Goal: Entertainment & Leisure: Consume media (video, audio)

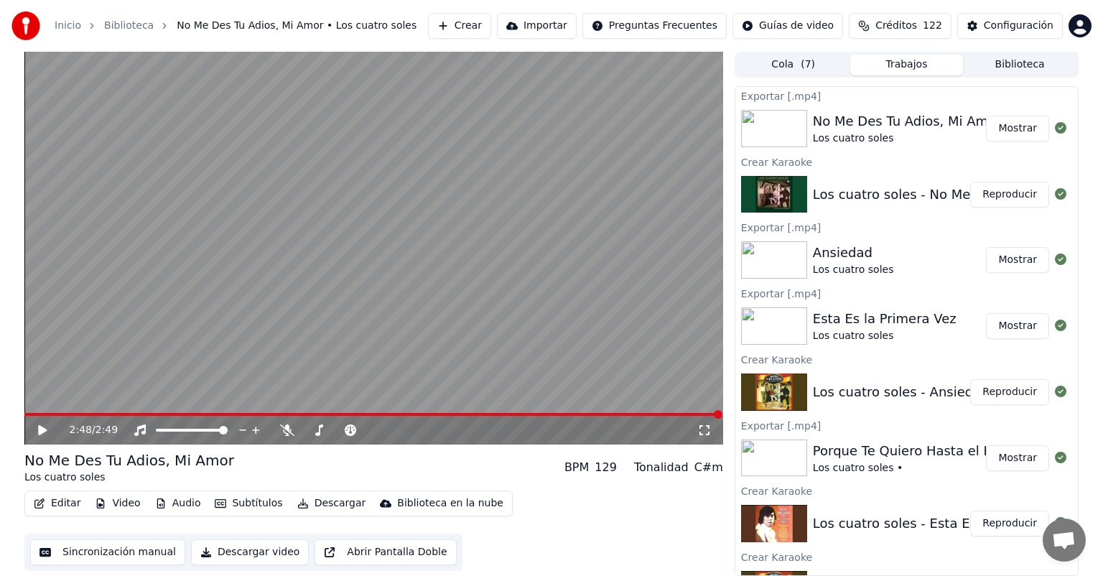
click at [473, 24] on button "Crear" at bounding box center [459, 26] width 63 height 26
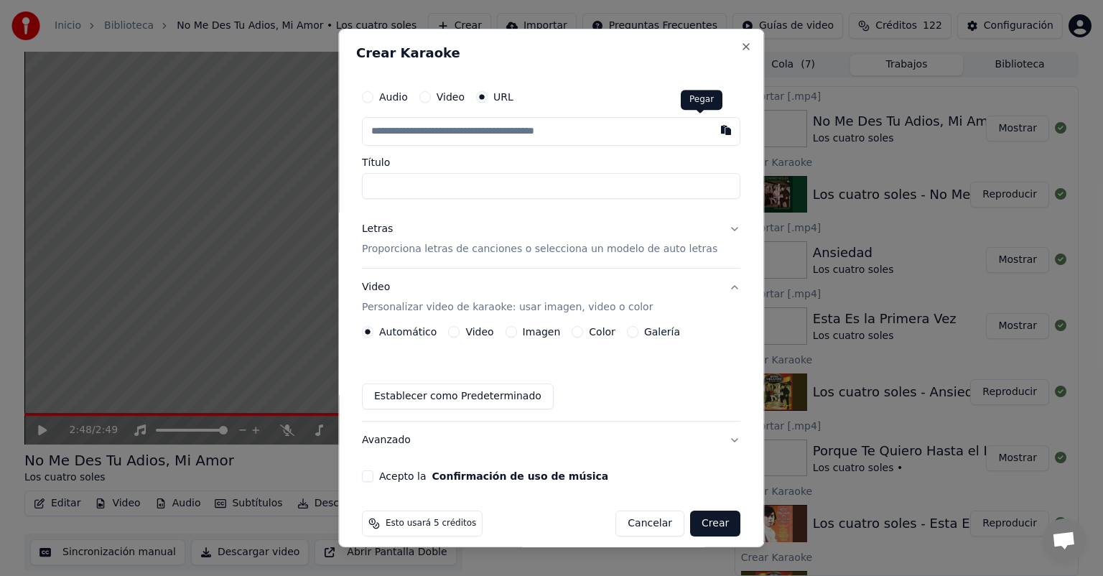
click at [713, 134] on button "button" at bounding box center [727, 130] width 29 height 26
type input "**********"
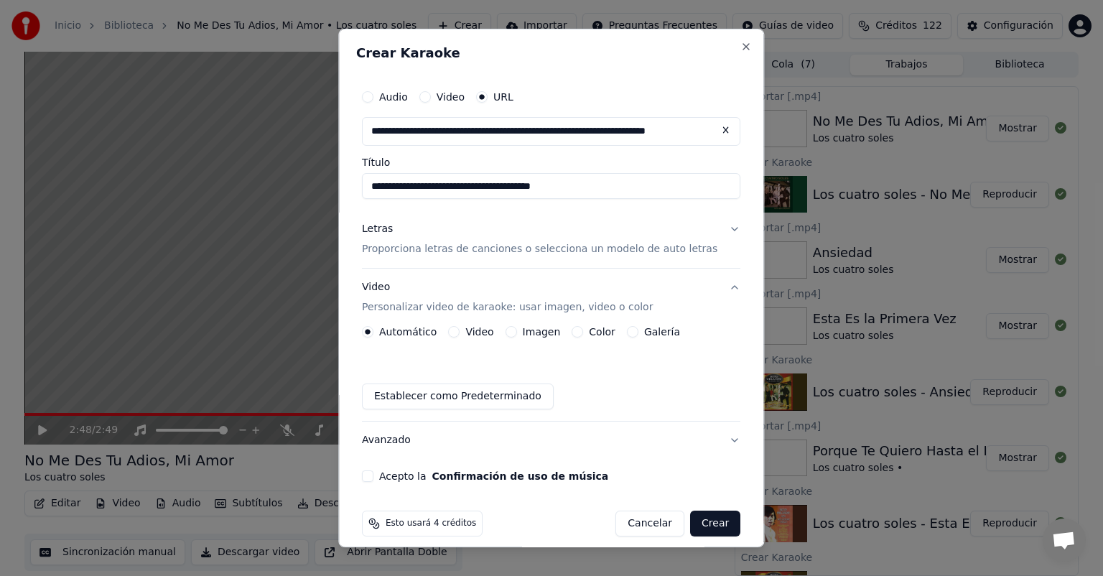
type input "**********"
click at [437, 254] on p "Proporciona letras de canciones o selecciona un modelo de auto letras" at bounding box center [540, 249] width 356 height 14
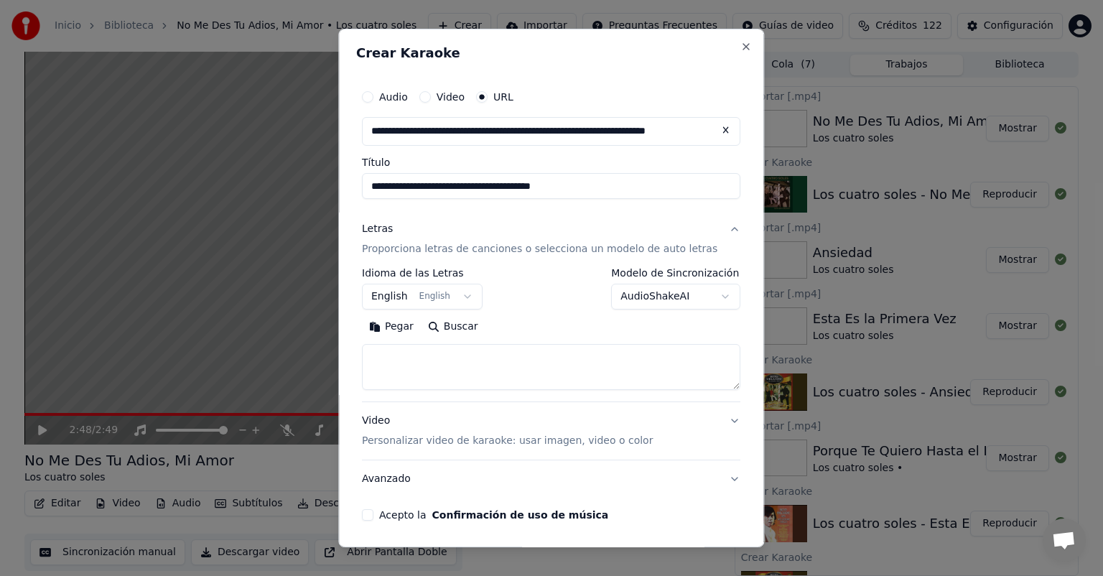
scroll to position [52, 0]
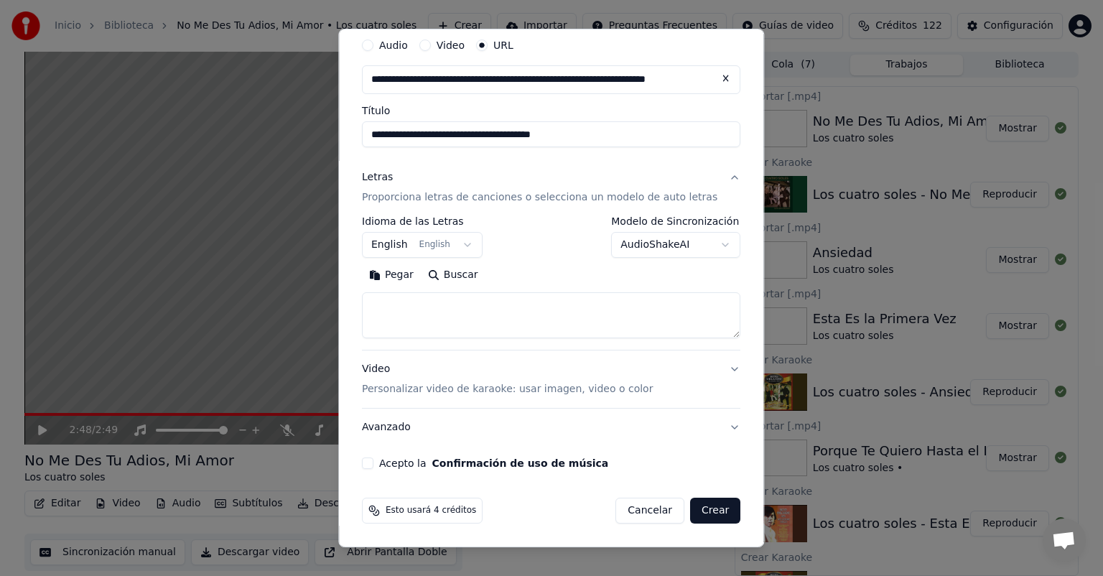
click at [455, 390] on p "Personalizar video de karaoke: usar imagen, video o color" at bounding box center [507, 389] width 291 height 14
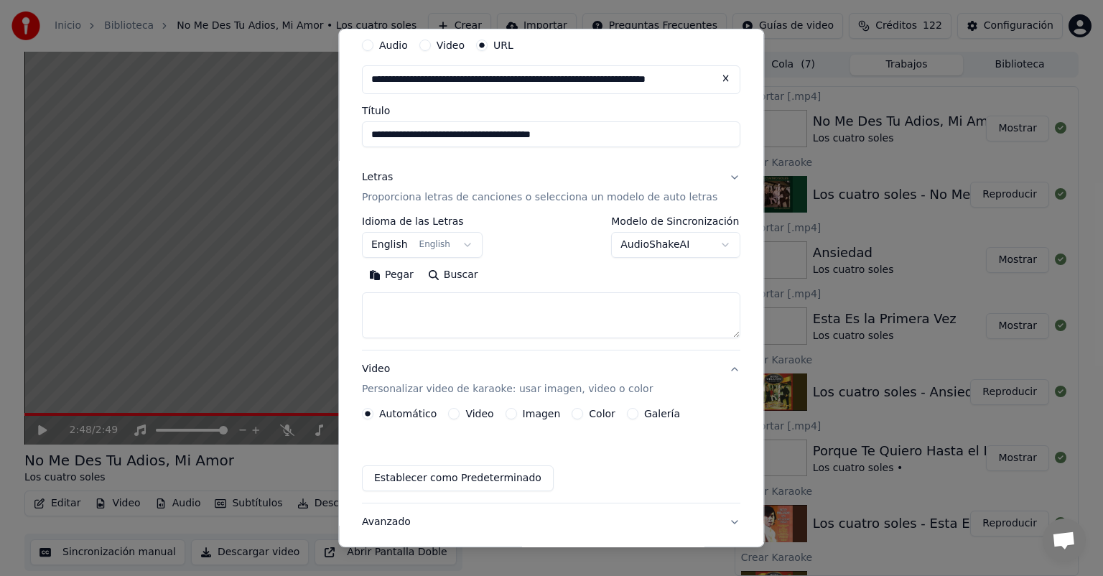
scroll to position [13, 0]
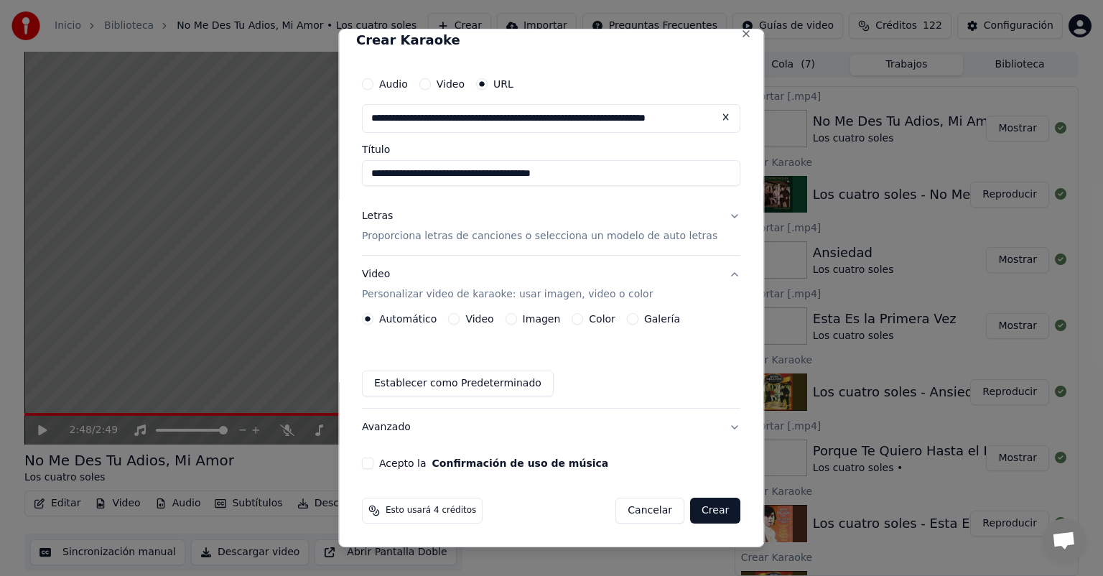
click at [516, 322] on button "Imagen" at bounding box center [511, 318] width 11 height 11
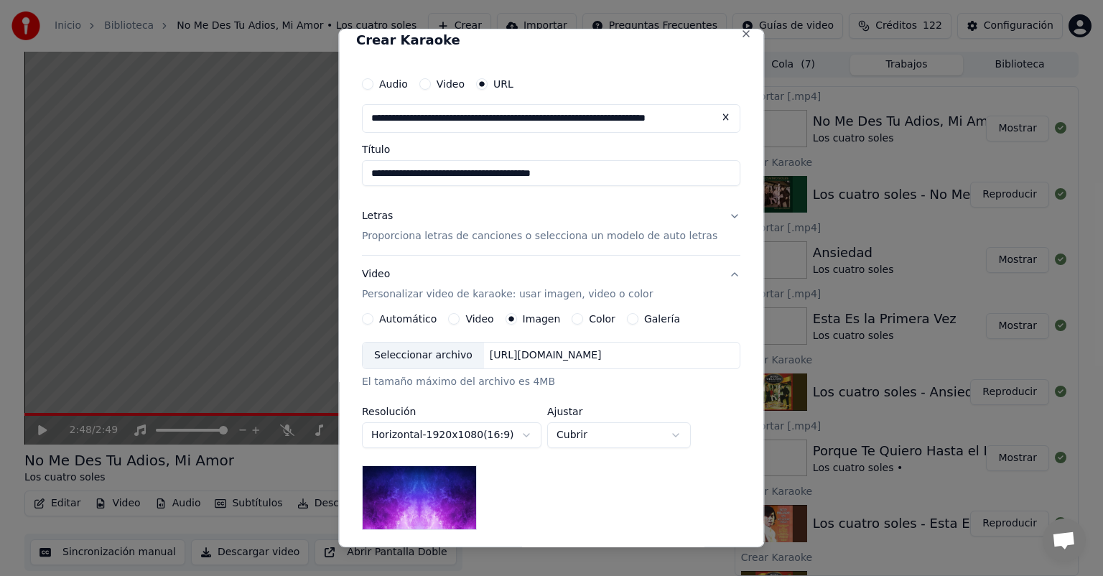
click at [460, 353] on div "Seleccionar archivo" at bounding box center [423, 356] width 121 height 26
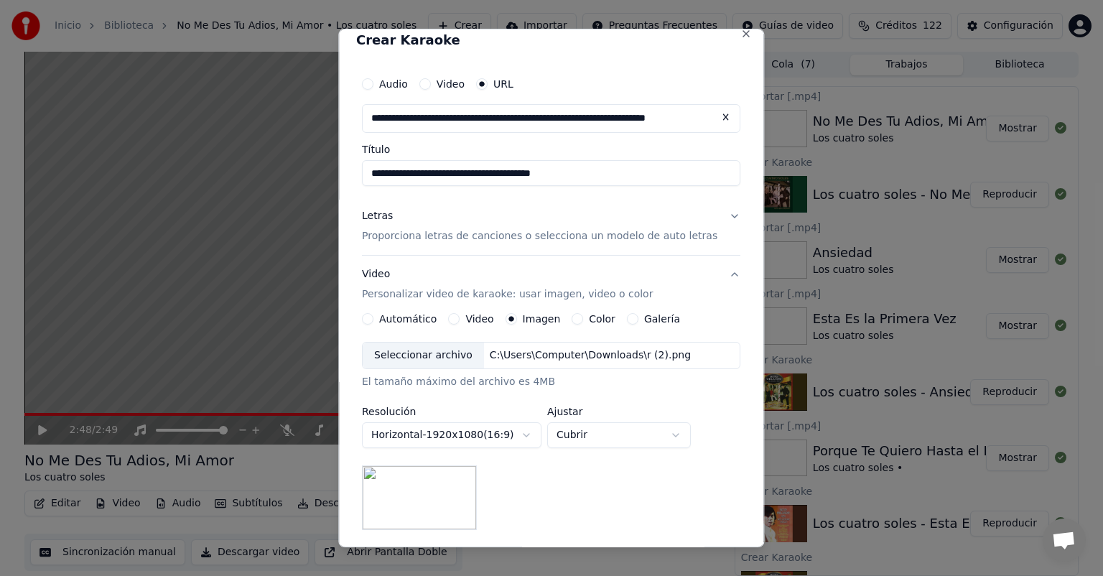
click at [574, 425] on button "Cubrir" at bounding box center [619, 435] width 144 height 26
click at [571, 490] on span "Contener" at bounding box center [591, 489] width 47 height 14
select select "*******"
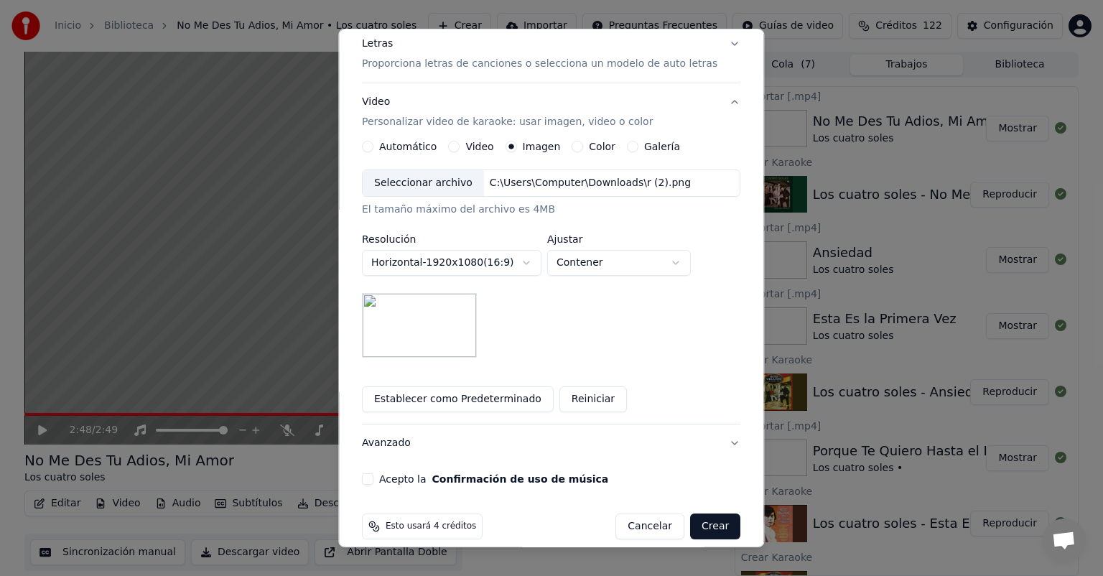
scroll to position [201, 0]
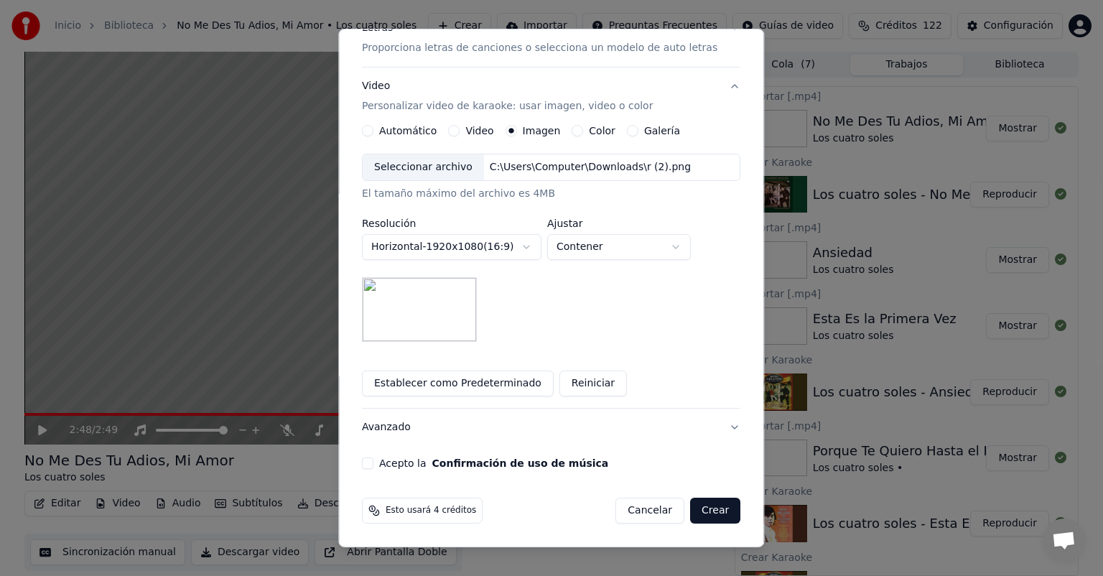
click at [374, 461] on button "Acepto la Confirmación de uso de música" at bounding box center [367, 463] width 11 height 11
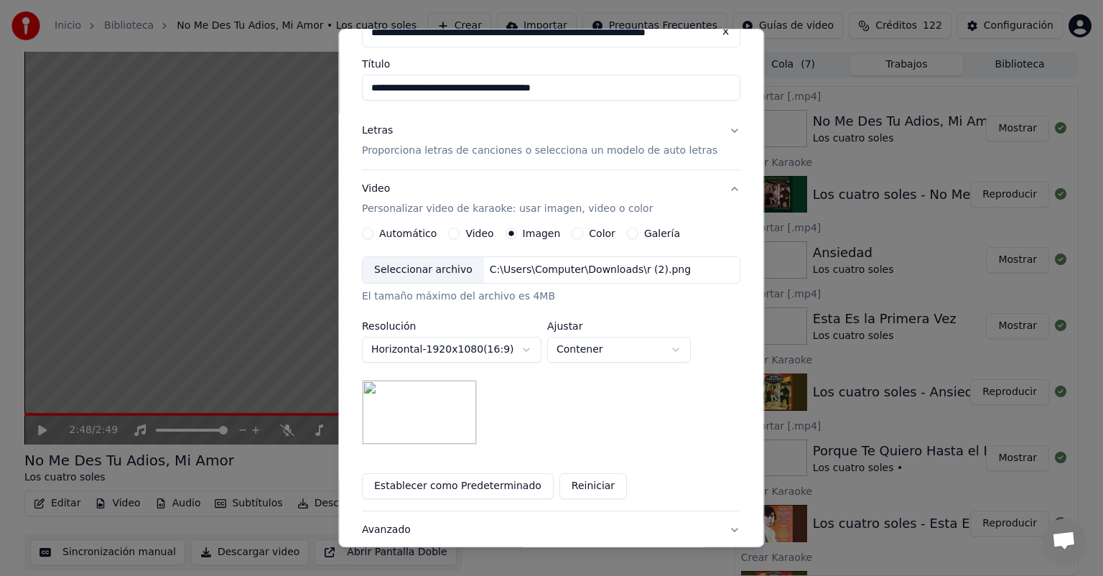
scroll to position [96, 0]
click at [506, 158] on p "Proporciona letras de canciones o selecciona un modelo de auto letras" at bounding box center [540, 153] width 356 height 14
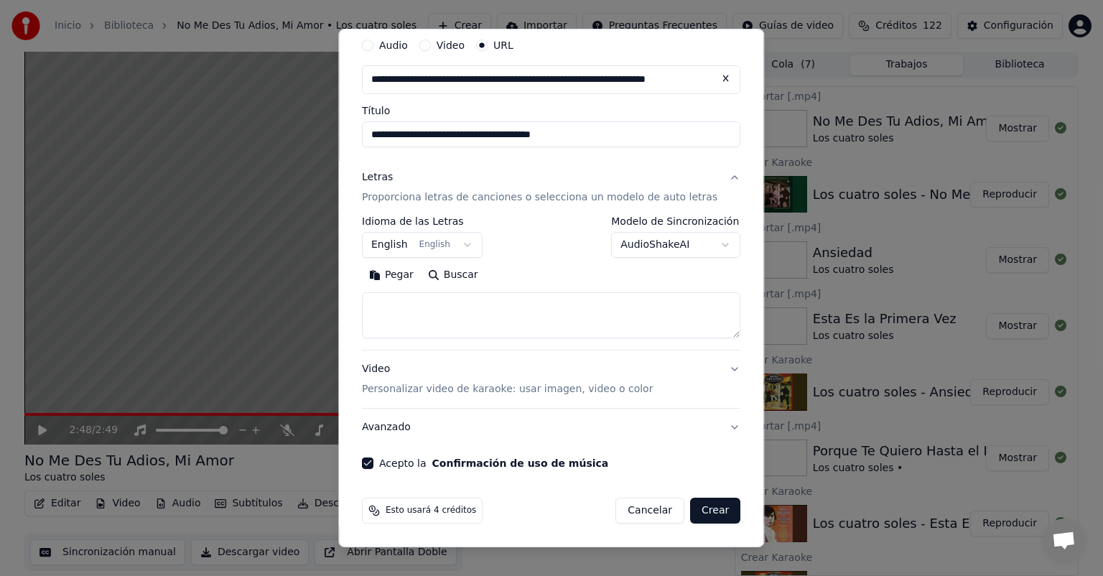
scroll to position [52, 0]
click at [399, 269] on button "Pegar" at bounding box center [391, 275] width 59 height 23
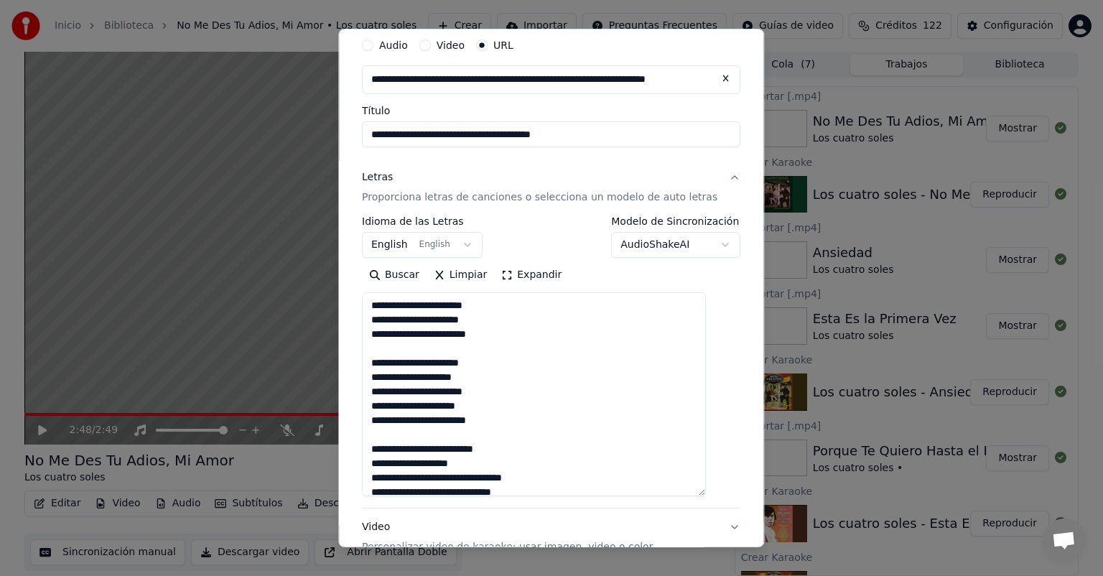
drag, startPoint x: 715, startPoint y: 335, endPoint x: 704, endPoint y: 493, distance: 158.4
click at [704, 493] on textarea "**********" at bounding box center [534, 394] width 344 height 204
click at [526, 419] on textarea "**********" at bounding box center [534, 394] width 344 height 204
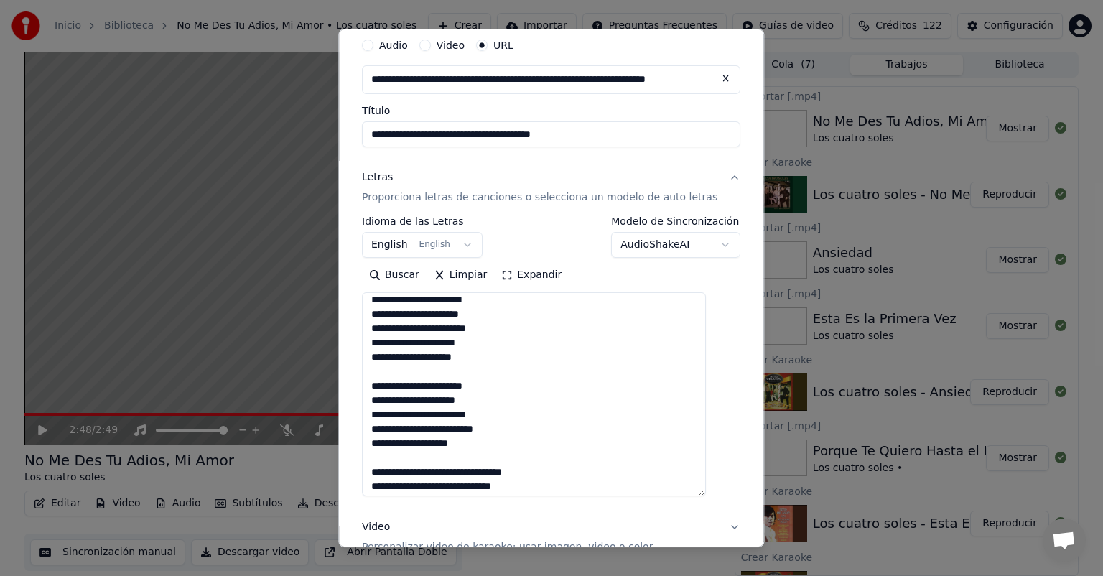
scroll to position [47, 0]
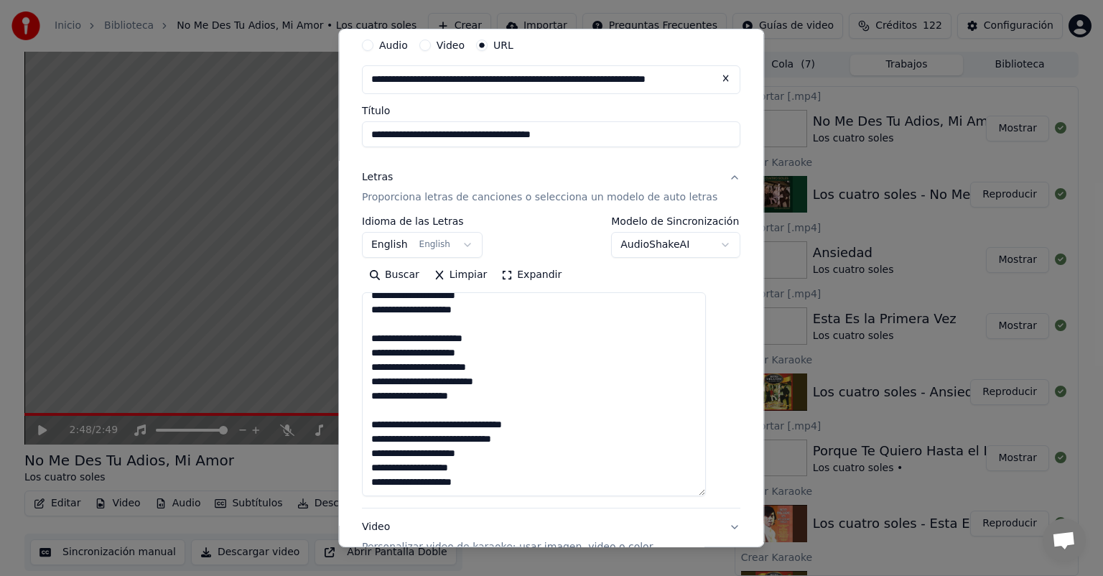
paste textarea "**********"
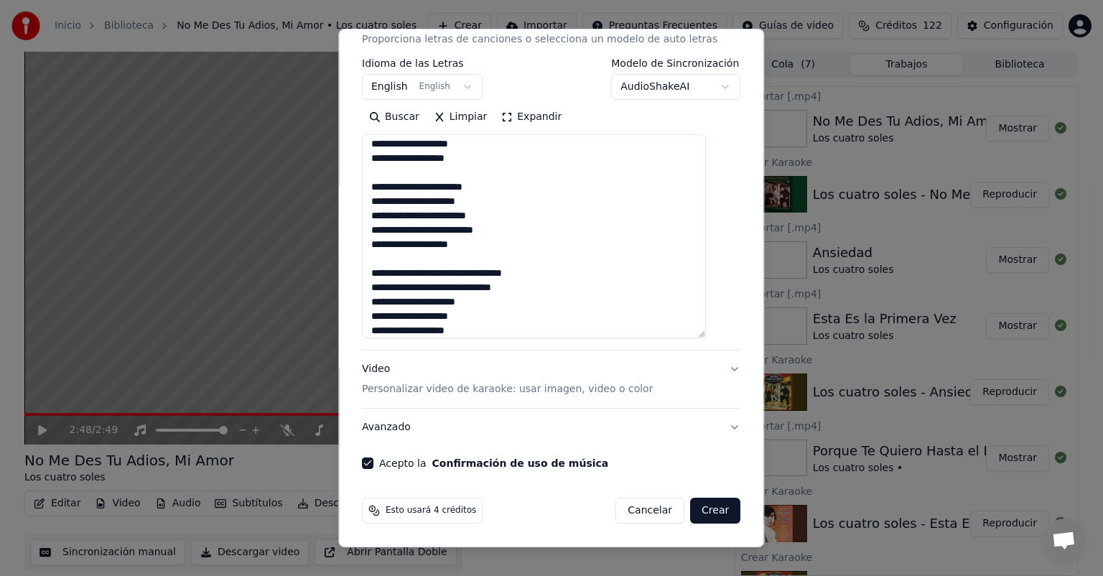
scroll to position [225, 0]
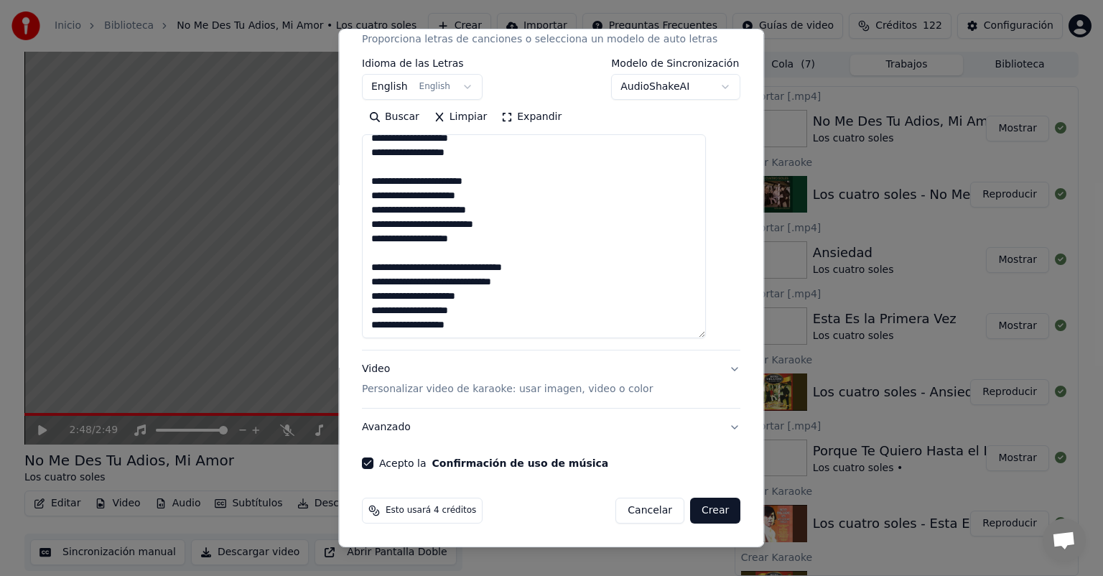
type textarea "**********"
click at [552, 387] on p "Personalizar video de karaoke: usar imagen, video o color" at bounding box center [507, 389] width 291 height 14
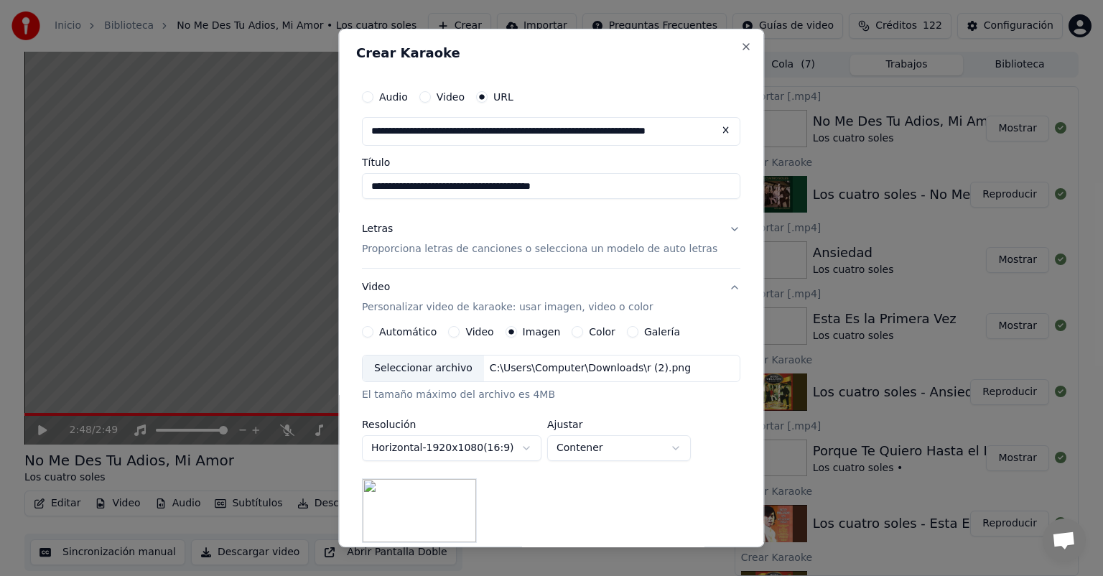
scroll to position [201, 0]
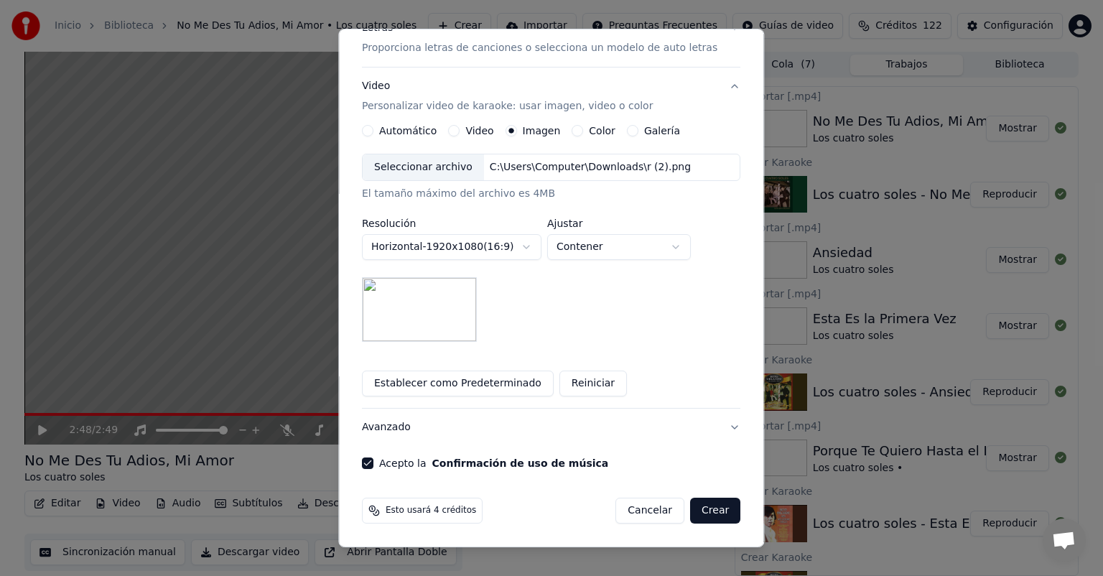
click at [690, 504] on button "Crear" at bounding box center [715, 511] width 50 height 26
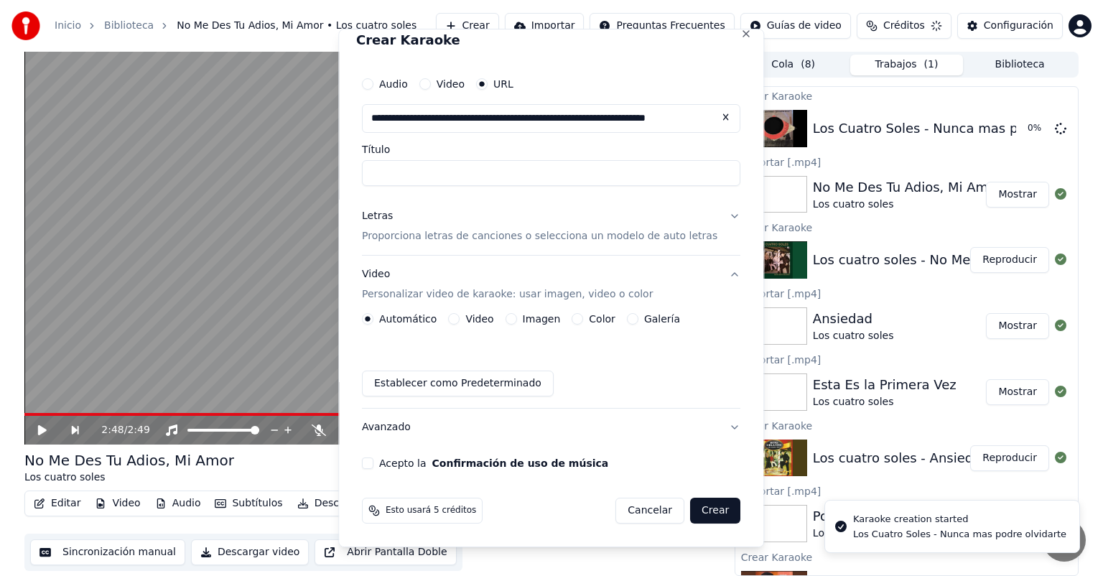
scroll to position [13, 0]
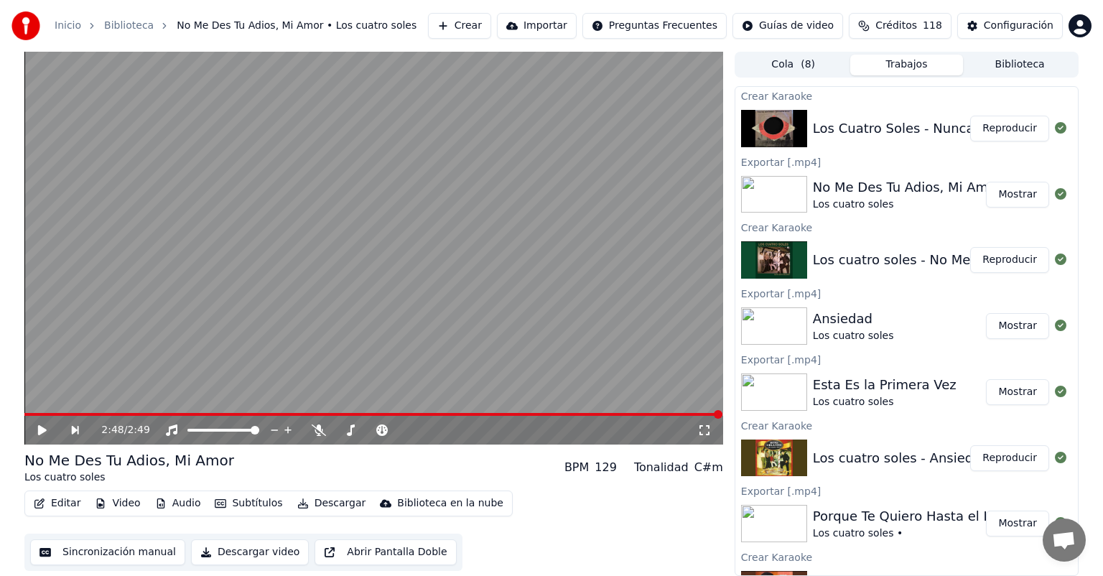
click at [435, 11] on div "Inicio Biblioteca No Me Des Tu Adios, Mi Amor • Los cuatro soles Crear Importar…" at bounding box center [551, 26] width 1103 height 52
click at [448, 20] on button "Crear" at bounding box center [459, 26] width 63 height 26
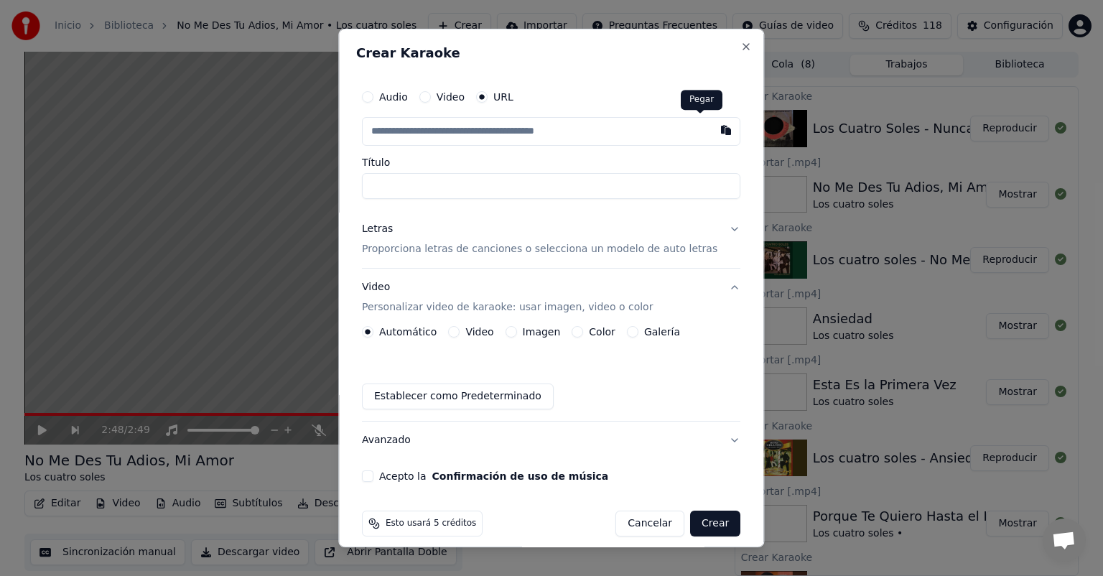
click at [713, 133] on button "button" at bounding box center [727, 130] width 29 height 26
type input "**********"
click at [383, 187] on input "**********" at bounding box center [551, 186] width 379 height 26
type input "**********"
click at [407, 247] on p "Proporciona letras de canciones o selecciona un modelo de auto letras" at bounding box center [540, 249] width 356 height 14
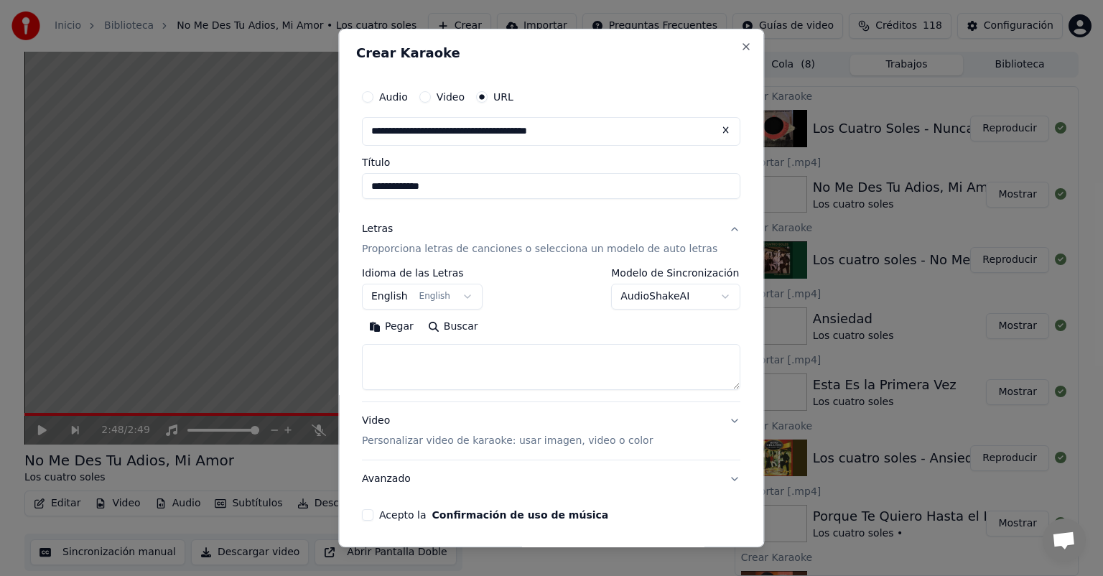
click at [408, 325] on button "Pegar" at bounding box center [391, 326] width 59 height 23
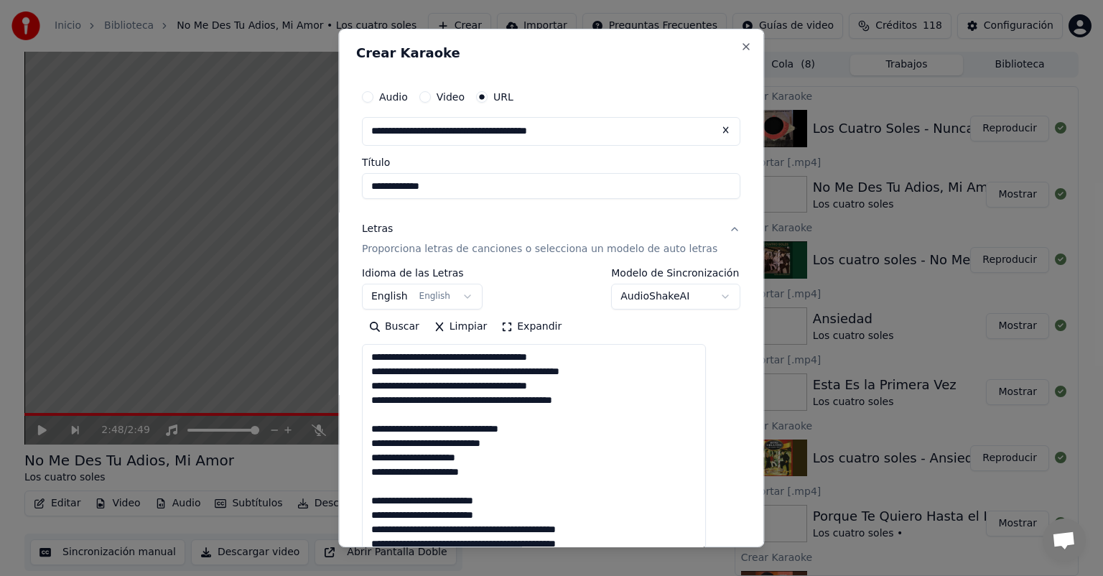
drag, startPoint x: 707, startPoint y: 384, endPoint x: 714, endPoint y: 547, distance: 162.5
click at [714, 547] on div "**********" at bounding box center [551, 288] width 426 height 519
click at [536, 473] on textarea at bounding box center [534, 448] width 344 height 209
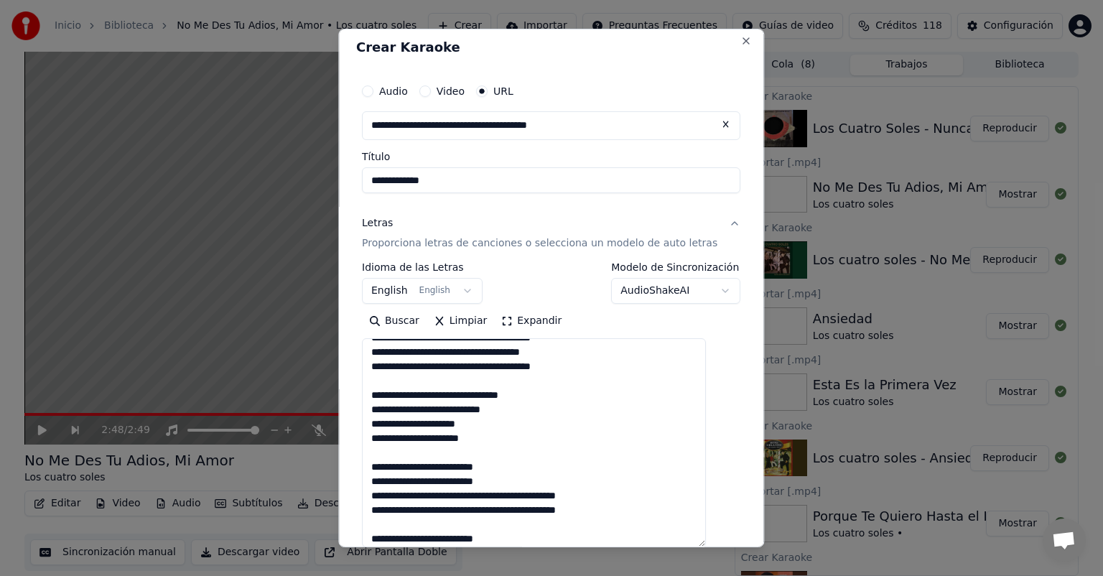
scroll to position [250, 0]
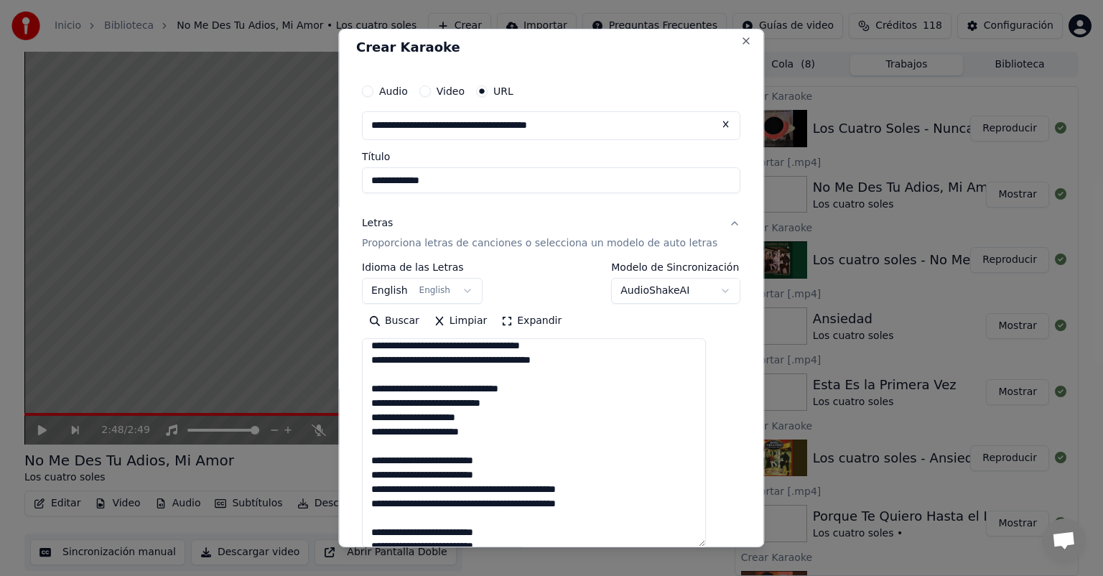
click at [601, 445] on textarea at bounding box center [534, 442] width 344 height 209
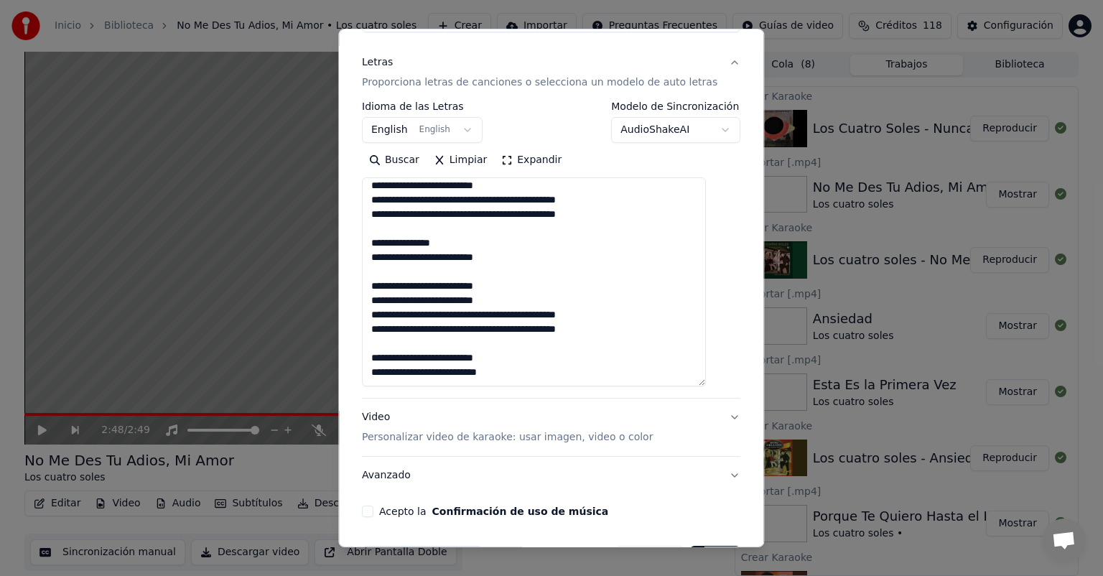
scroll to position [214, 0]
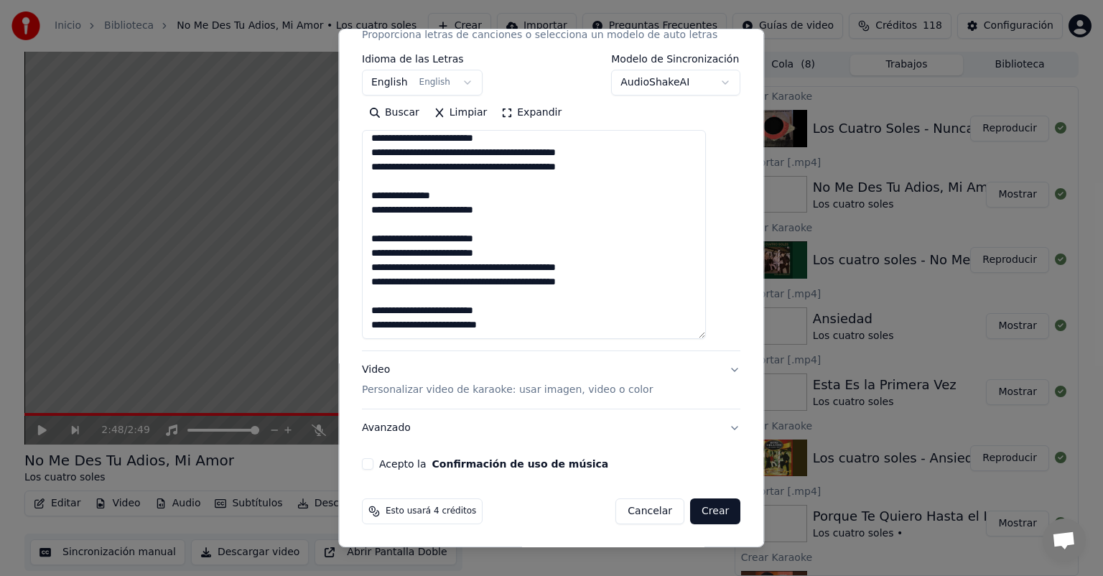
type textarea "**********"
click at [374, 465] on button "Acepto la Confirmación de uso de música" at bounding box center [367, 463] width 11 height 11
click at [696, 514] on button "Crear" at bounding box center [715, 512] width 50 height 26
select select "**"
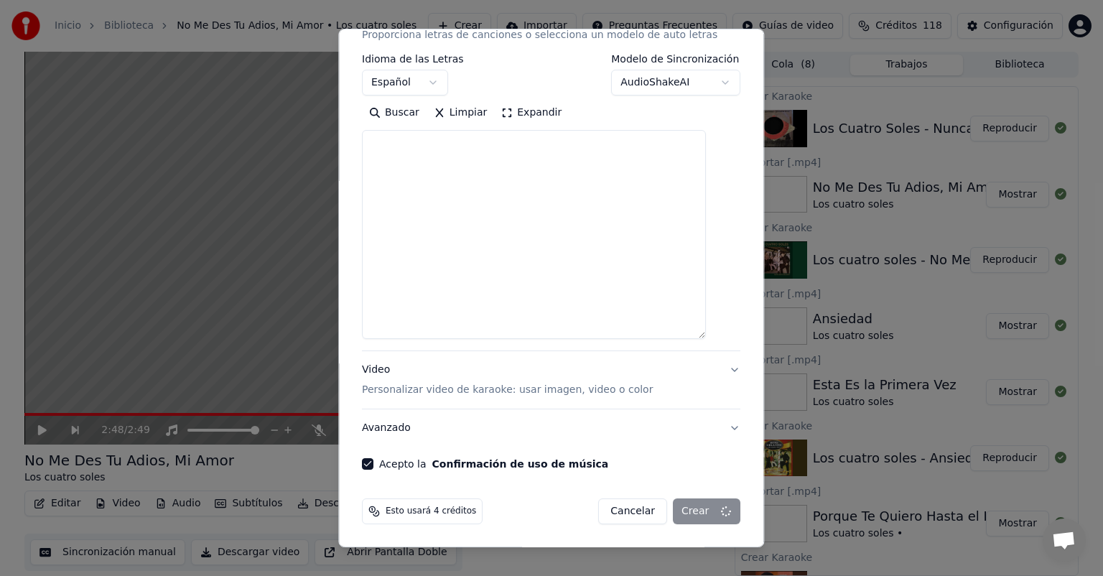
select select
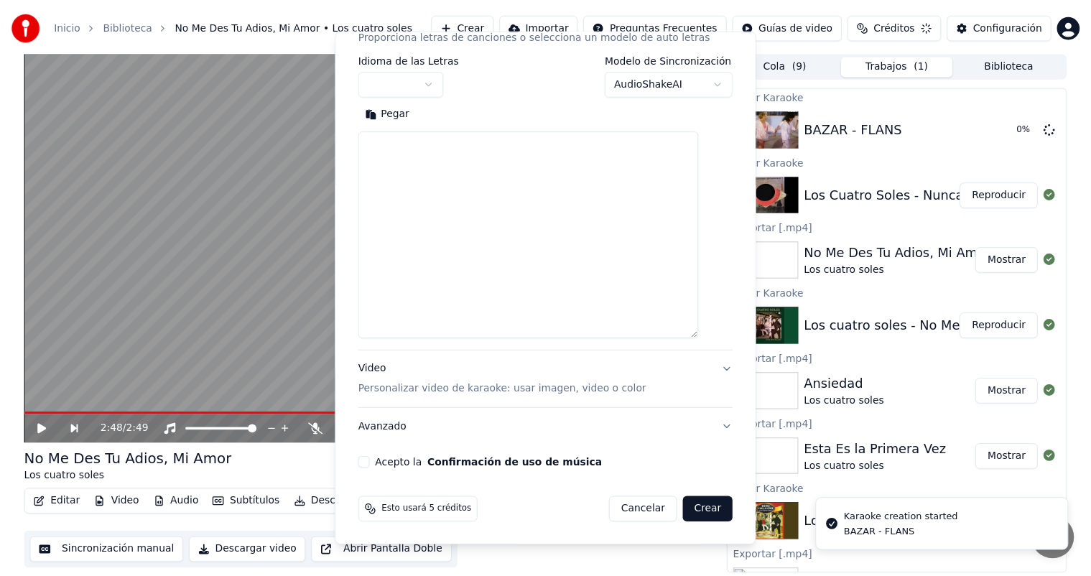
scroll to position [0, 0]
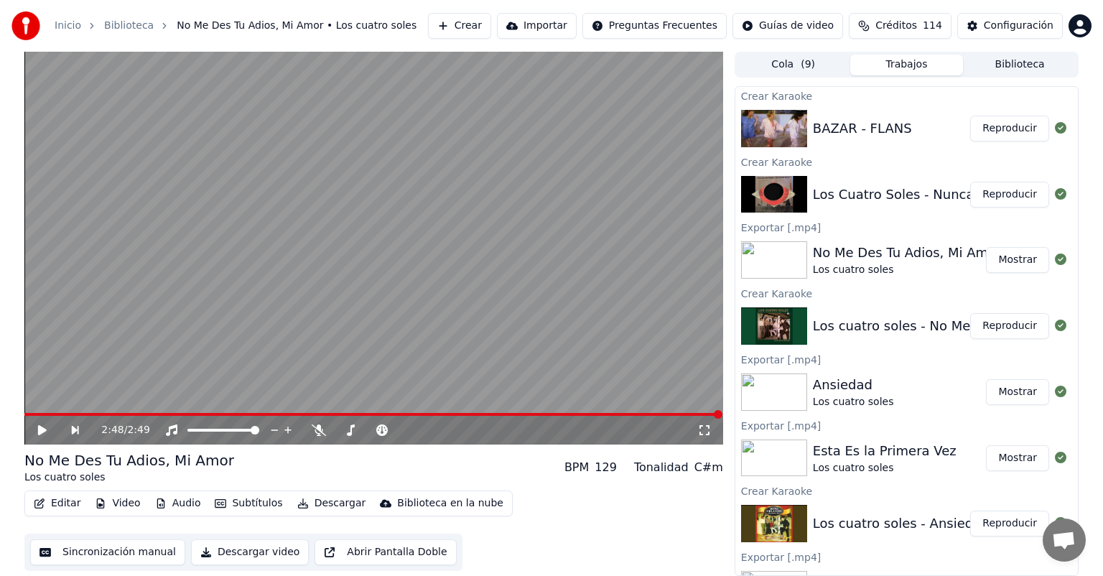
click at [991, 193] on button "Reproducir" at bounding box center [1009, 195] width 79 height 26
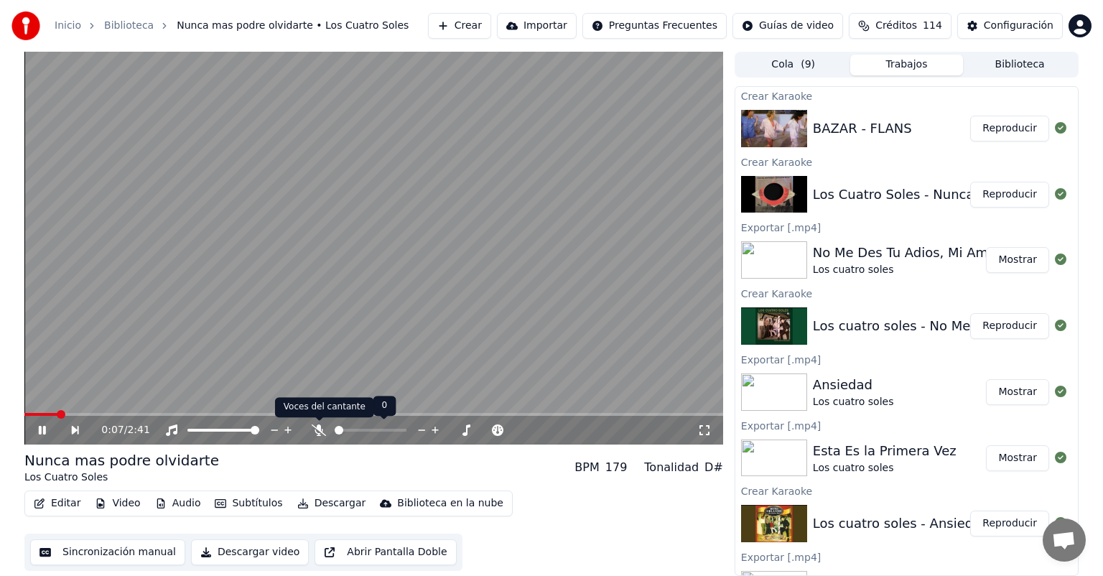
click at [320, 436] on icon at bounding box center [319, 430] width 14 height 11
click at [320, 436] on icon at bounding box center [319, 430] width 8 height 11
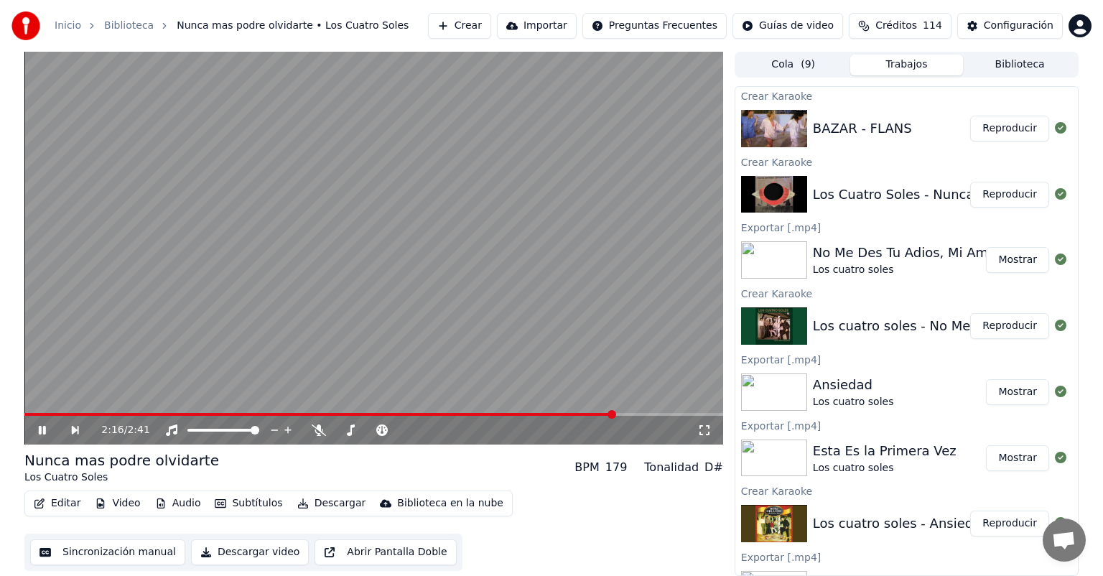
click at [613, 413] on span at bounding box center [373, 414] width 699 height 3
click at [527, 312] on video at bounding box center [373, 248] width 699 height 393
drag, startPoint x: 527, startPoint y: 312, endPoint x: 261, endPoint y: 412, distance: 283.0
click at [261, 412] on video at bounding box center [373, 248] width 699 height 393
click at [320, 430] on icon at bounding box center [319, 430] width 14 height 11
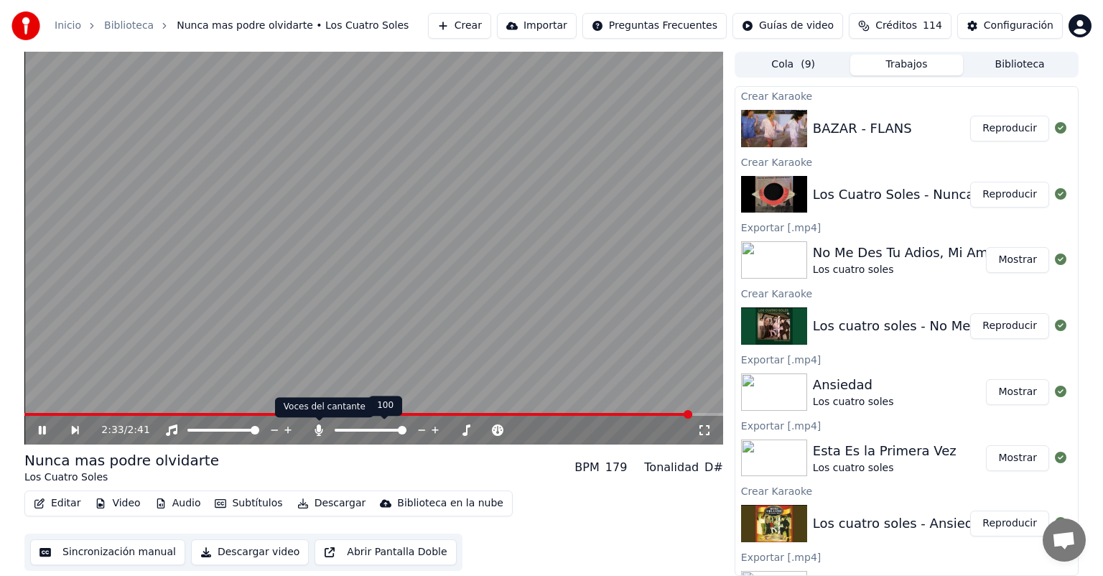
click at [314, 430] on icon at bounding box center [319, 430] width 14 height 11
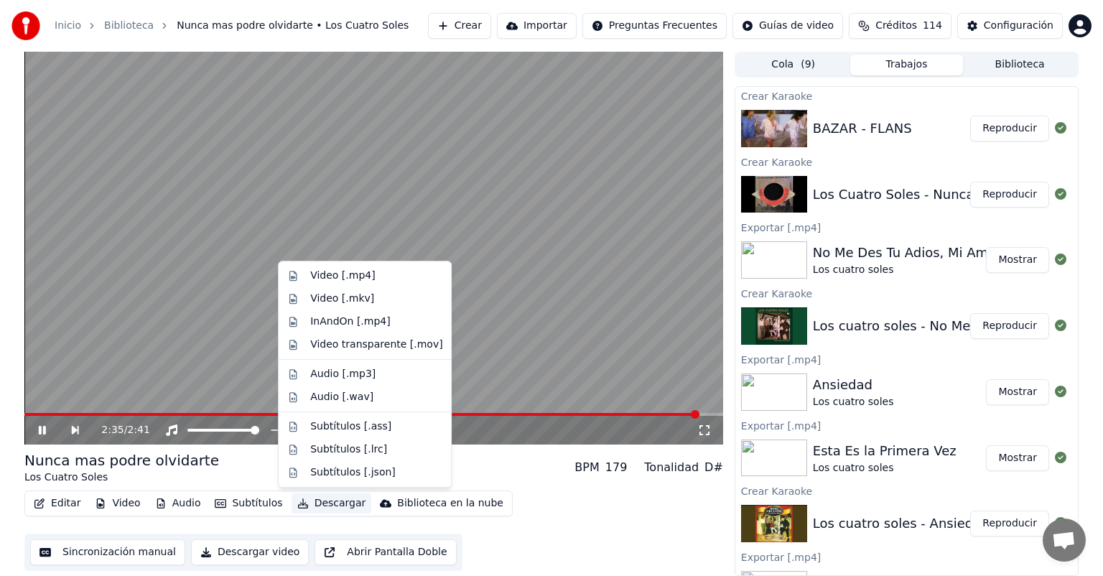
click at [308, 507] on button "Descargar" at bounding box center [332, 503] width 80 height 20
click at [358, 271] on div "Video [.mp4]" at bounding box center [342, 276] width 65 height 14
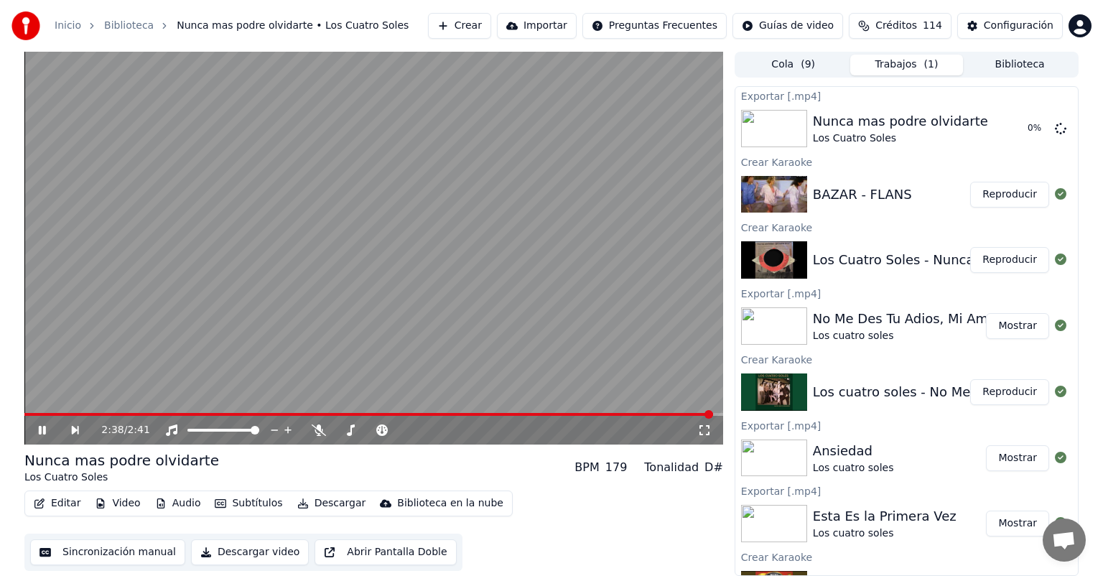
click at [996, 200] on button "Reproducir" at bounding box center [1009, 195] width 79 height 26
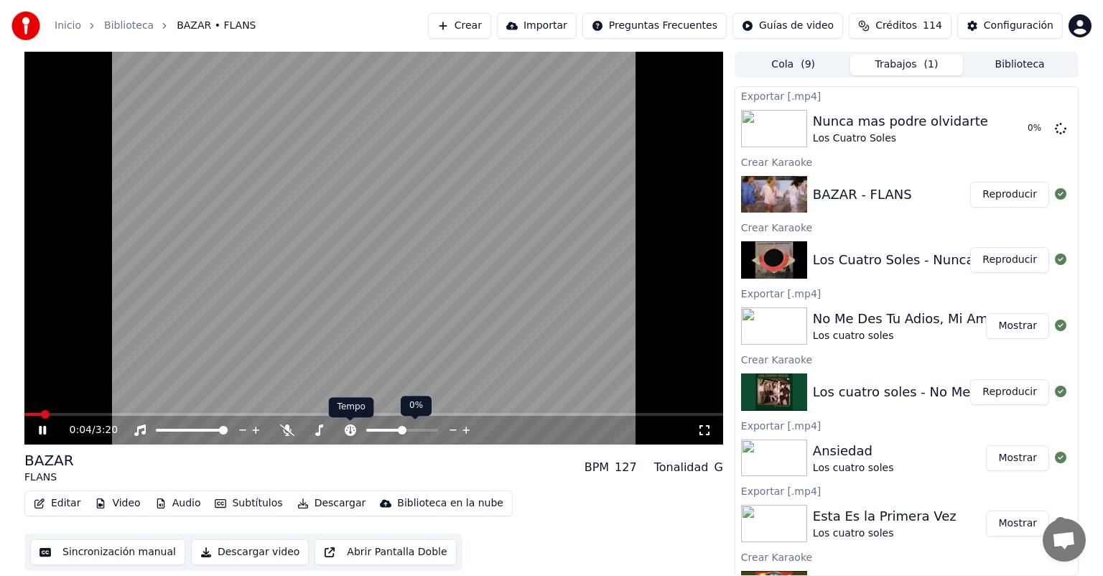
click at [346, 425] on icon at bounding box center [350, 430] width 14 height 11
click at [438, 432] on span at bounding box center [434, 430] width 9 height 9
click at [282, 427] on icon at bounding box center [287, 430] width 14 height 11
click at [335, 247] on video at bounding box center [373, 248] width 699 height 393
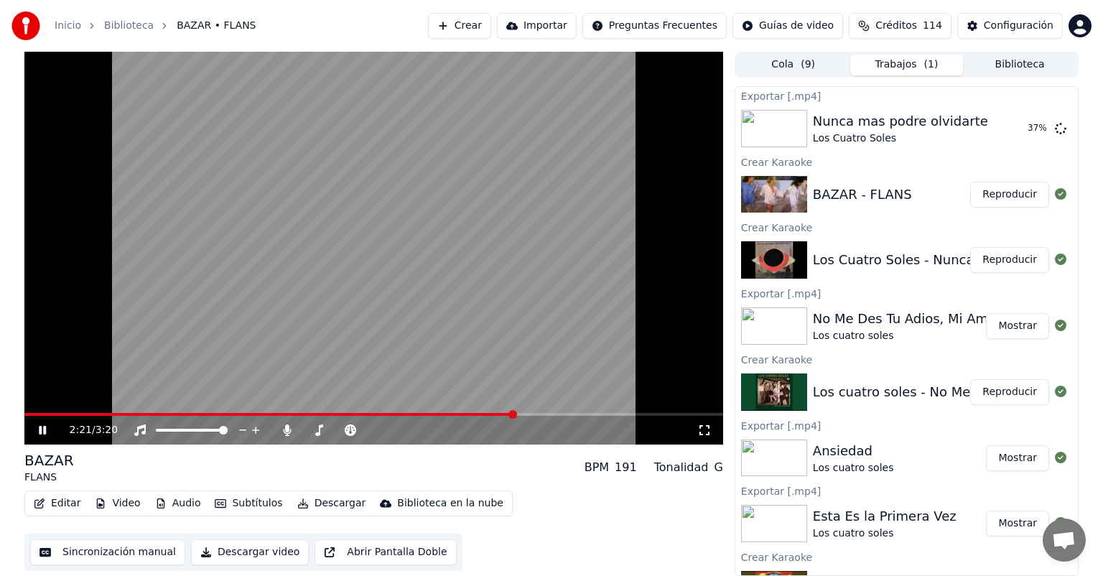
click at [515, 413] on span at bounding box center [373, 414] width 699 height 3
click at [355, 430] on icon at bounding box center [350, 430] width 11 height 11
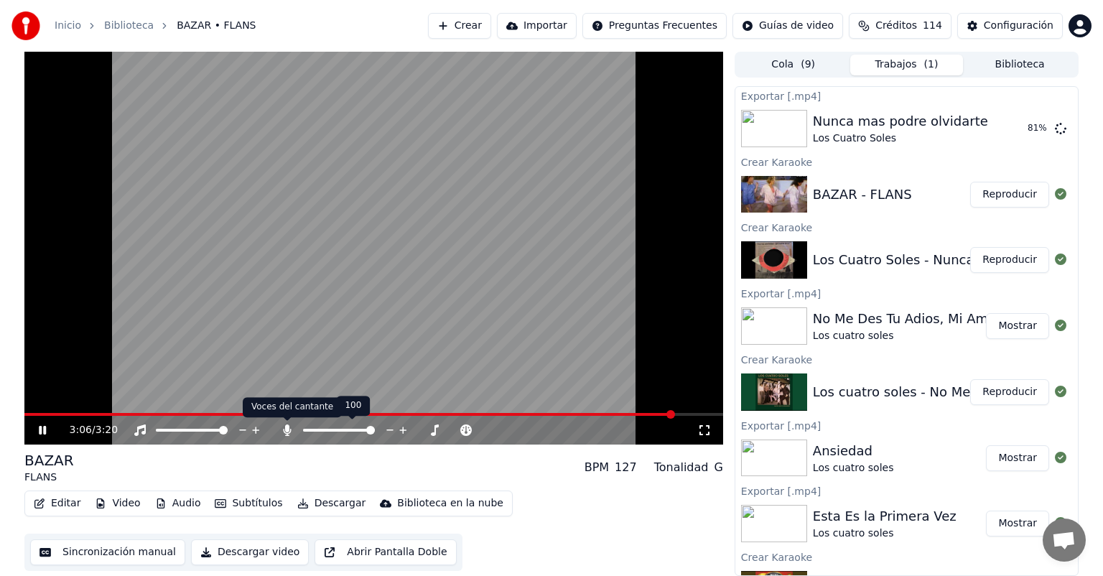
click at [290, 430] on icon at bounding box center [287, 430] width 8 height 11
click at [690, 414] on span at bounding box center [358, 414] width 668 height 3
click at [577, 336] on video at bounding box center [373, 248] width 699 height 393
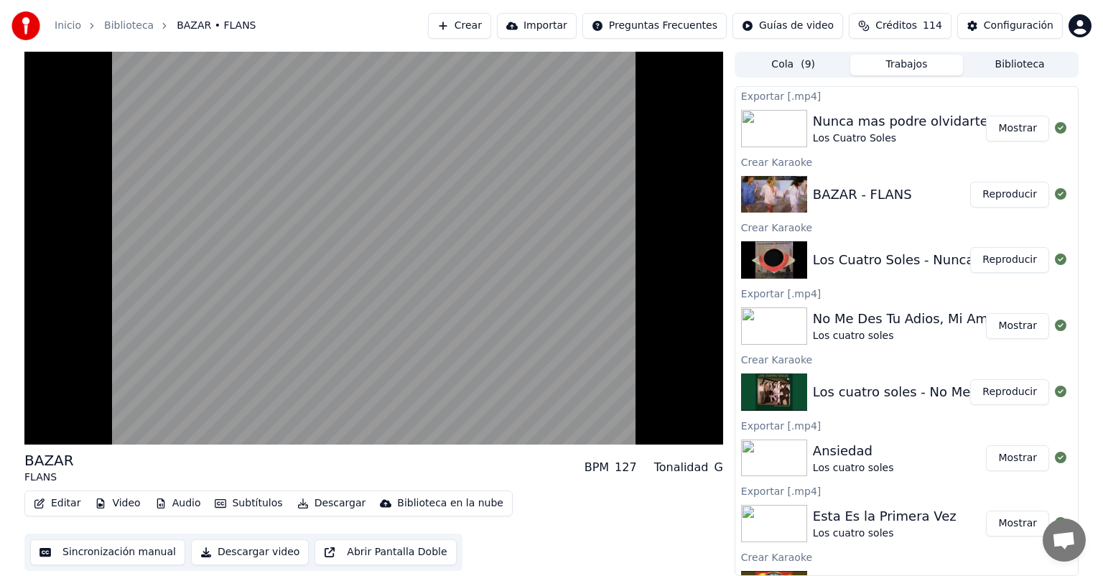
click at [577, 336] on video at bounding box center [373, 248] width 699 height 393
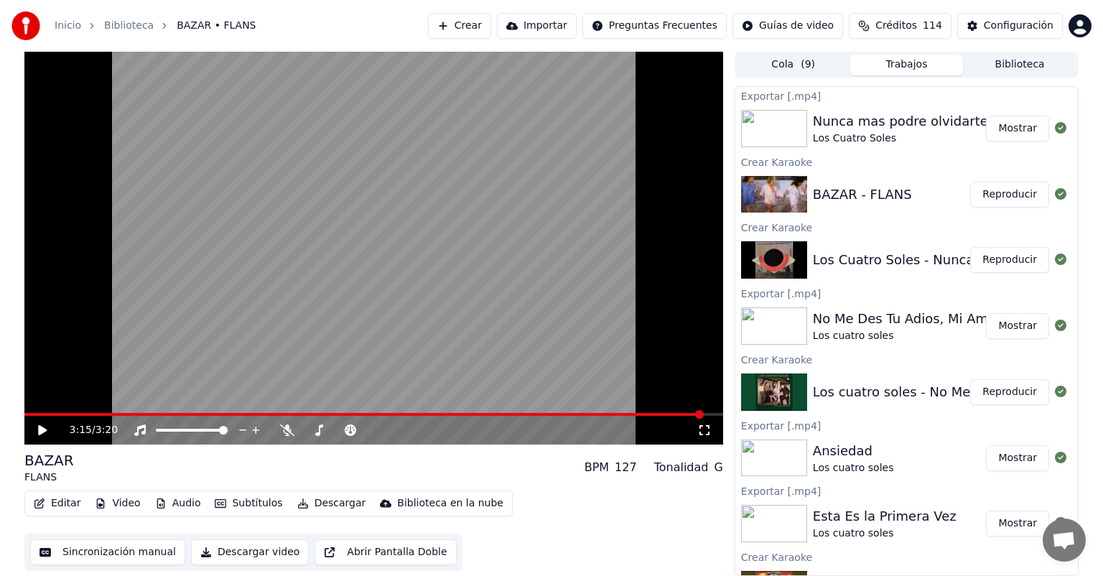
click at [57, 502] on button "Editar" at bounding box center [57, 503] width 58 height 20
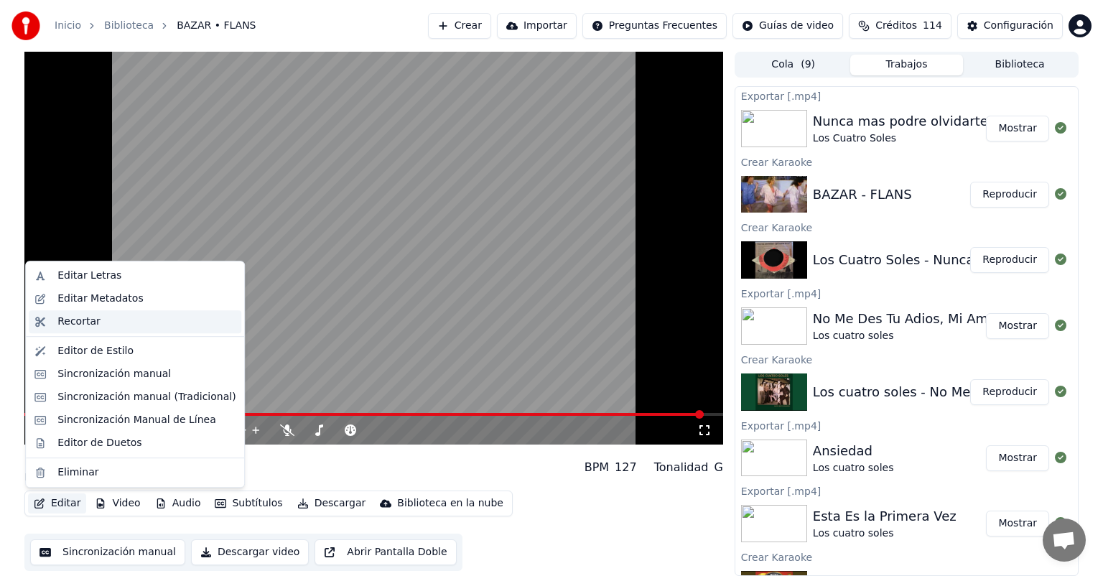
click at [116, 332] on div "Recortar" at bounding box center [135, 321] width 213 height 23
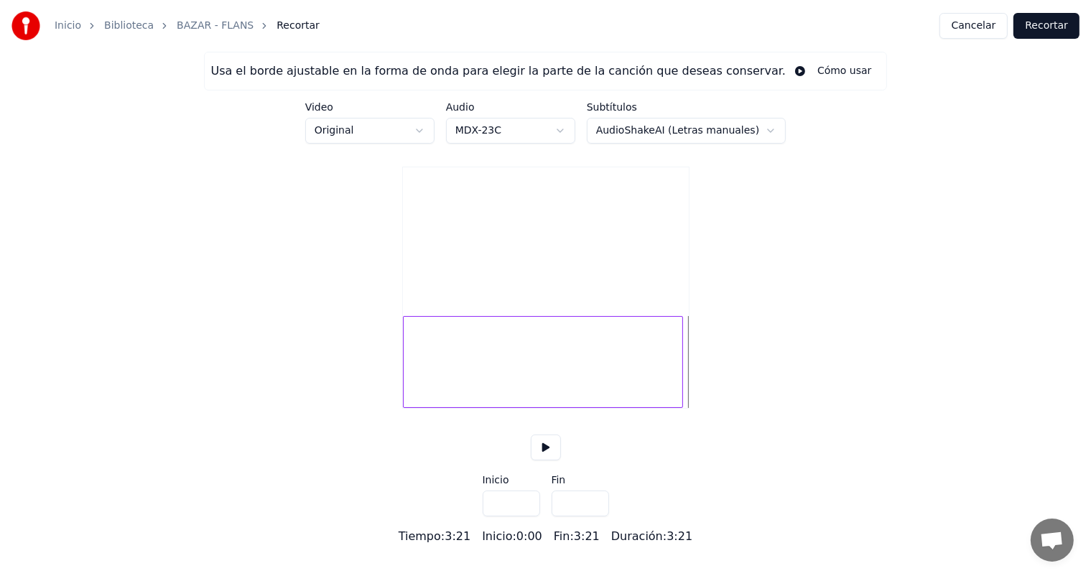
click at [681, 407] on div at bounding box center [680, 362] width 4 height 91
click at [678, 407] on div at bounding box center [679, 362] width 4 height 91
click at [676, 407] on div at bounding box center [676, 362] width 4 height 91
type input "*****"
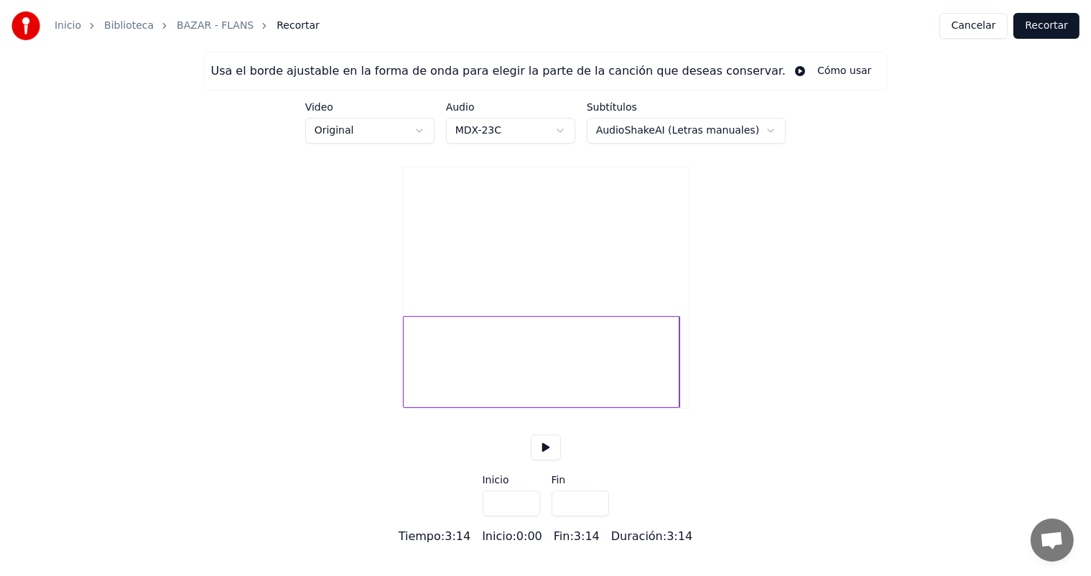
click at [676, 407] on div at bounding box center [676, 362] width 4 height 91
click at [1044, 26] on button "Recortar" at bounding box center [1047, 26] width 66 height 26
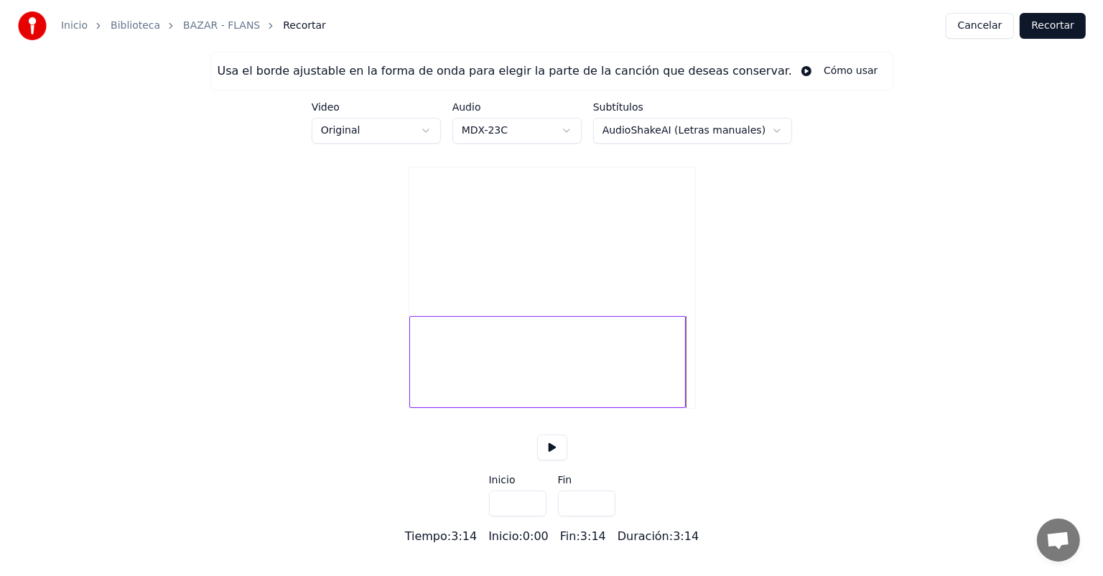
scroll to position [0, 0]
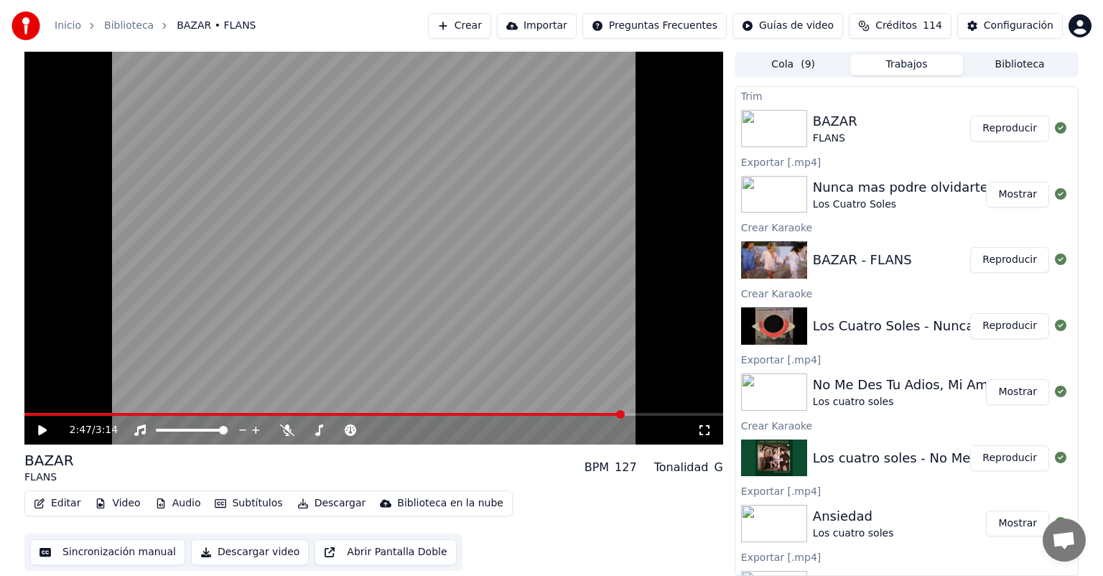
click at [622, 410] on span at bounding box center [620, 414] width 9 height 9
click at [357, 281] on video at bounding box center [373, 248] width 699 height 393
click at [284, 433] on icon at bounding box center [287, 430] width 14 height 11
click at [1015, 256] on button "Reproducir" at bounding box center [1009, 260] width 79 height 26
click at [609, 414] on span at bounding box center [373, 414] width 699 height 3
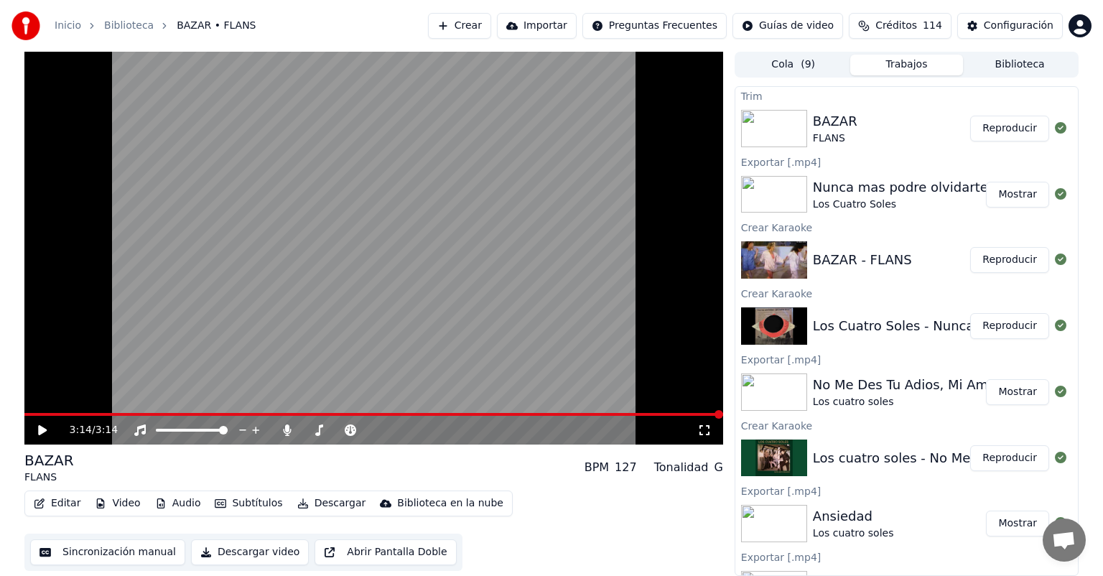
click at [62, 499] on button "Editar" at bounding box center [57, 503] width 58 height 20
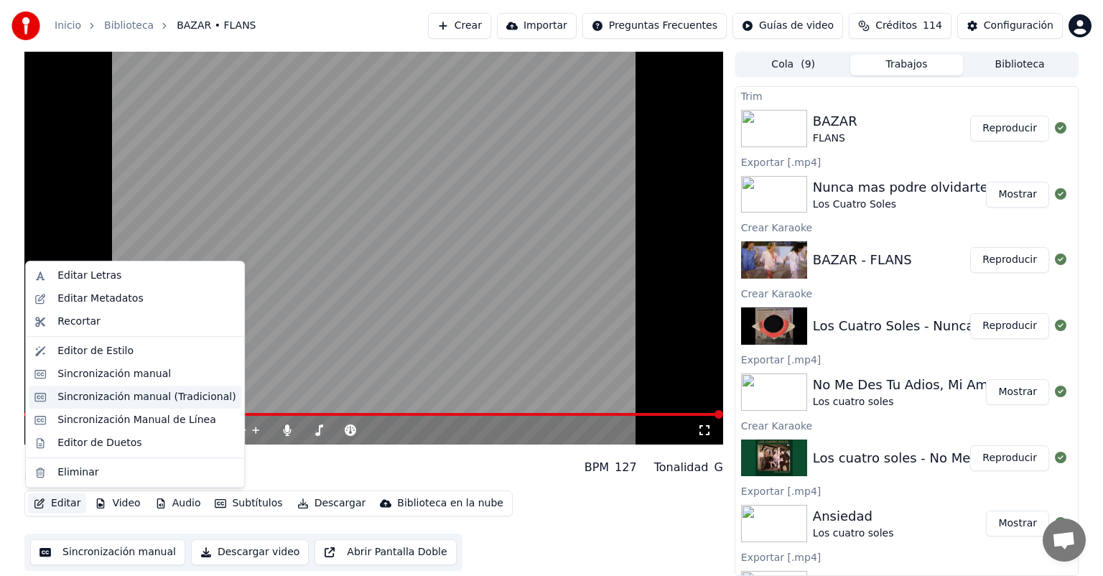
click at [89, 405] on div "Sincronización manual (Tradicional)" at bounding box center [135, 397] width 213 height 23
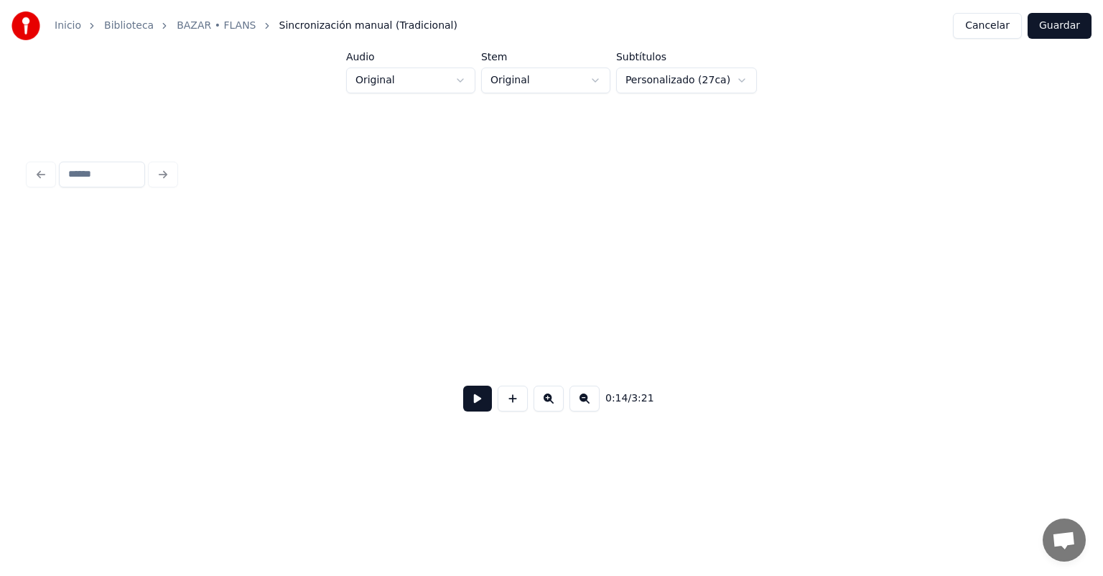
scroll to position [0, 2031]
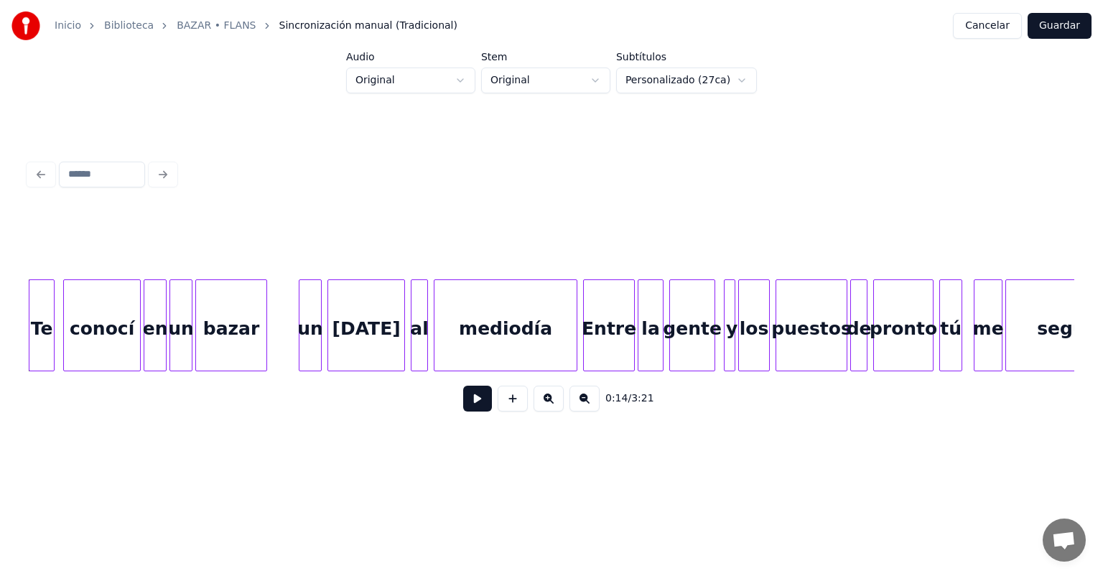
click at [467, 402] on button at bounding box center [477, 399] width 29 height 26
click at [586, 336] on div "Entre" at bounding box center [606, 329] width 57 height 98
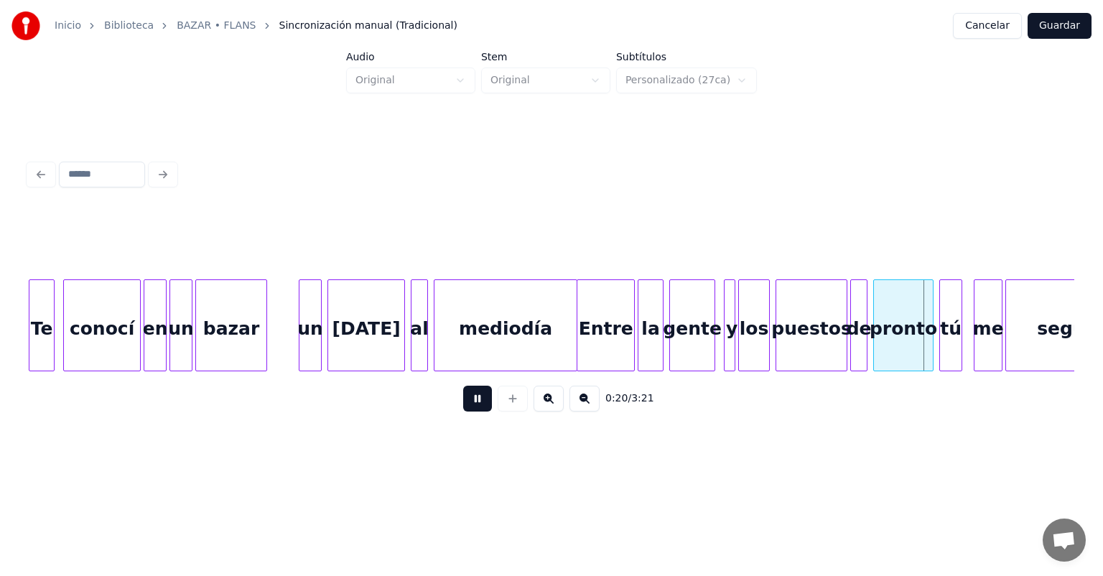
click at [463, 402] on button at bounding box center [477, 399] width 29 height 26
click at [493, 321] on div "mediodía" at bounding box center [506, 329] width 142 height 98
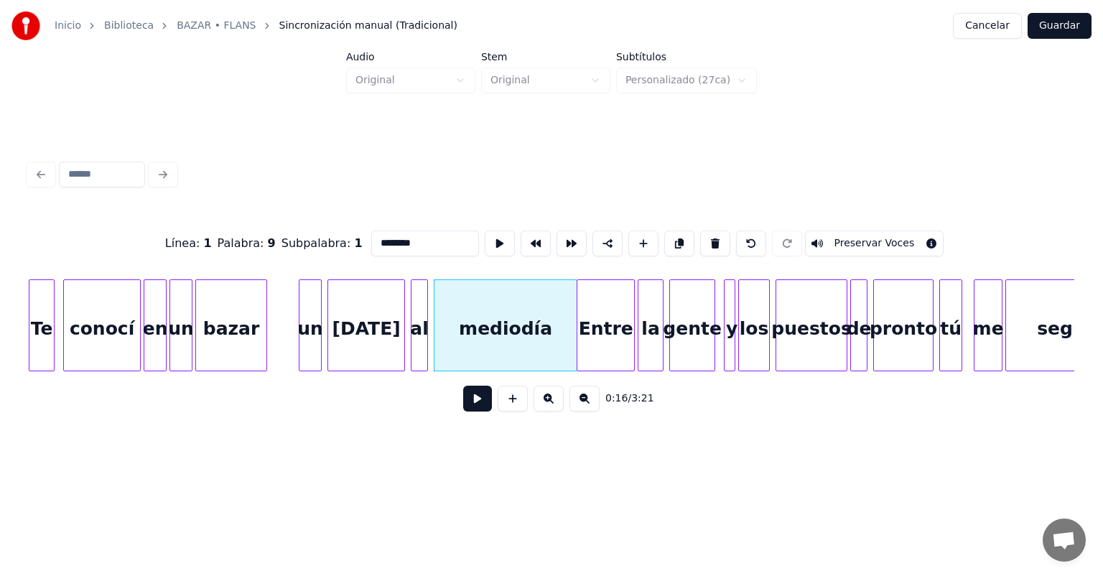
click at [463, 398] on button at bounding box center [477, 399] width 29 height 26
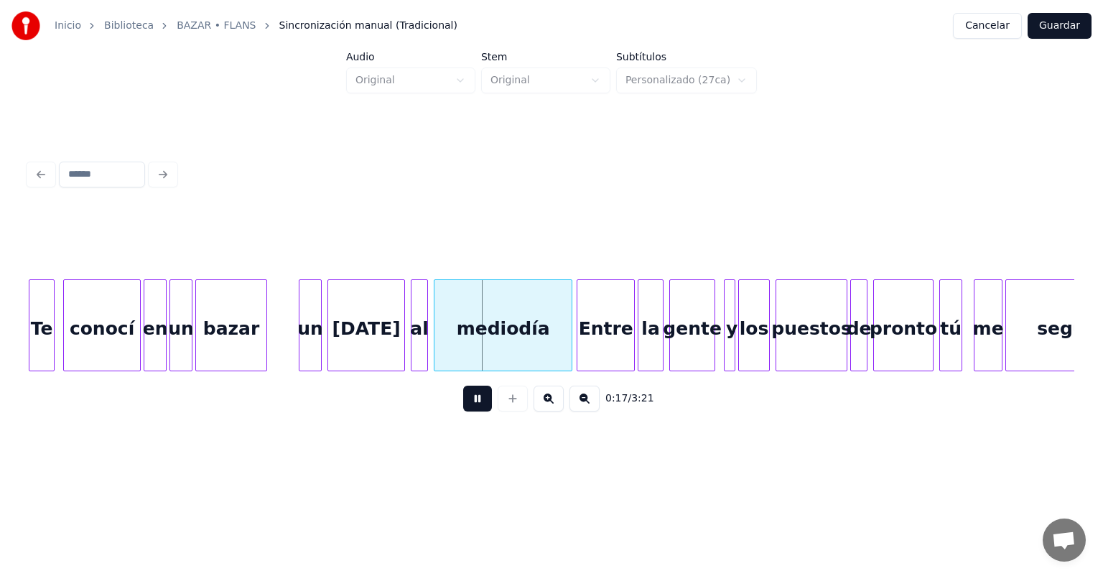
click at [581, 342] on div "Entre" at bounding box center [606, 329] width 57 height 98
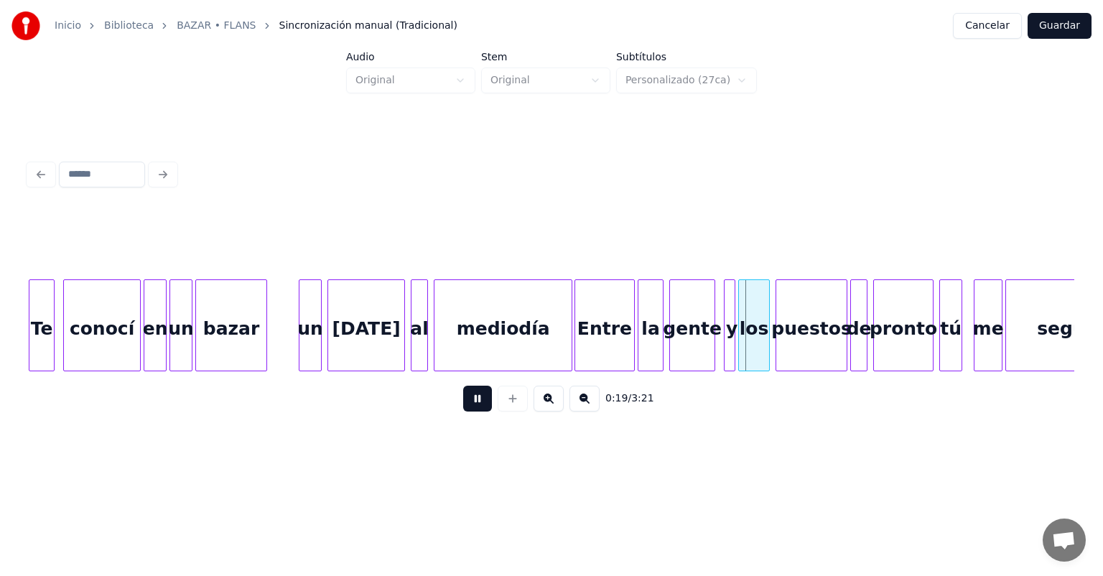
click at [577, 342] on div "Entre" at bounding box center [604, 329] width 59 height 98
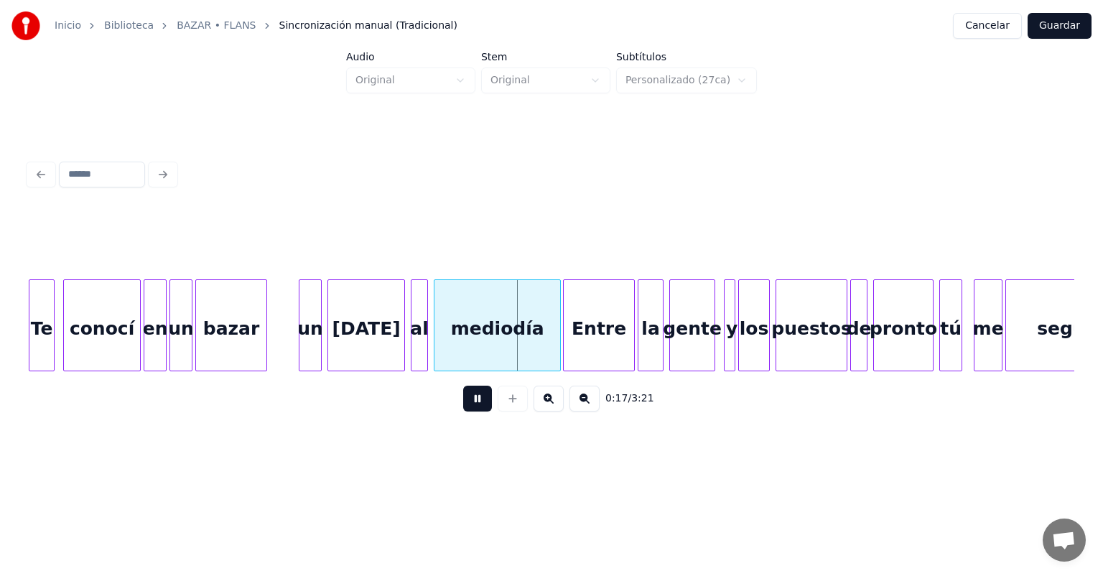
click at [573, 338] on div "Entre" at bounding box center [599, 329] width 70 height 98
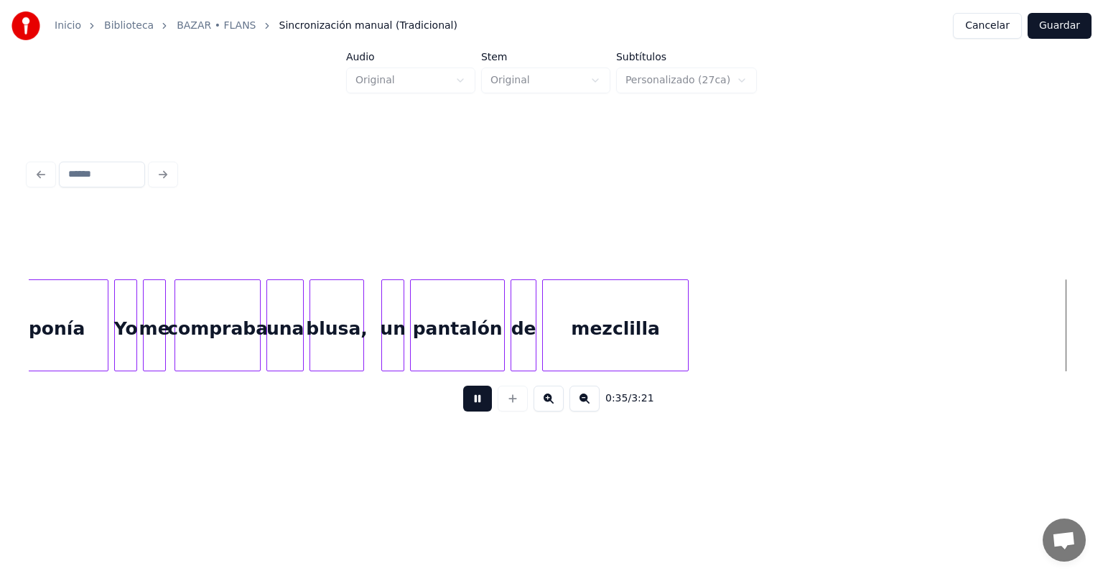
scroll to position [0, 5170]
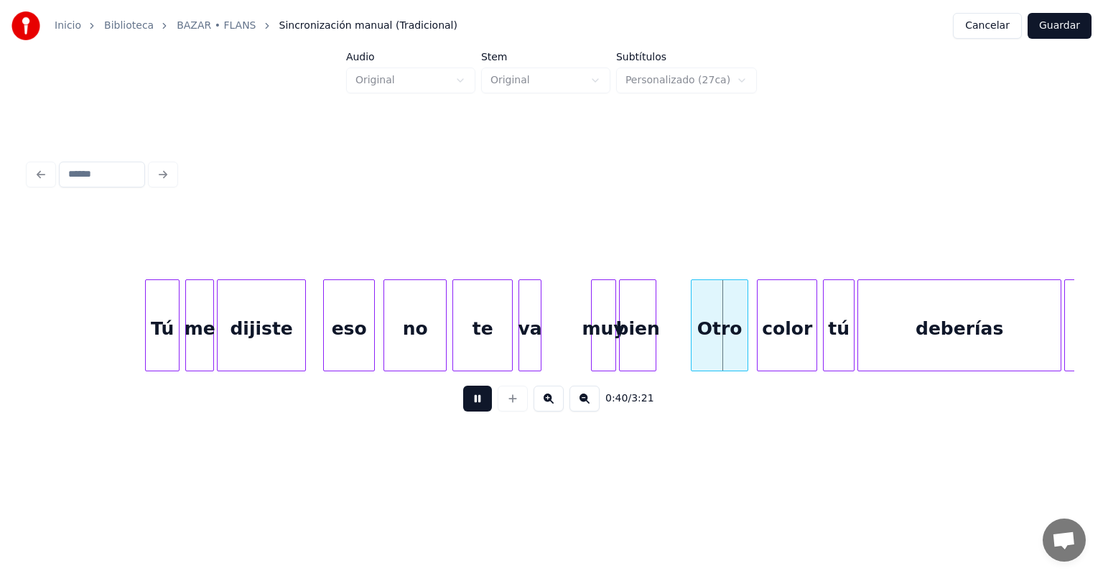
click at [592, 348] on div "muy" at bounding box center [604, 329] width 24 height 98
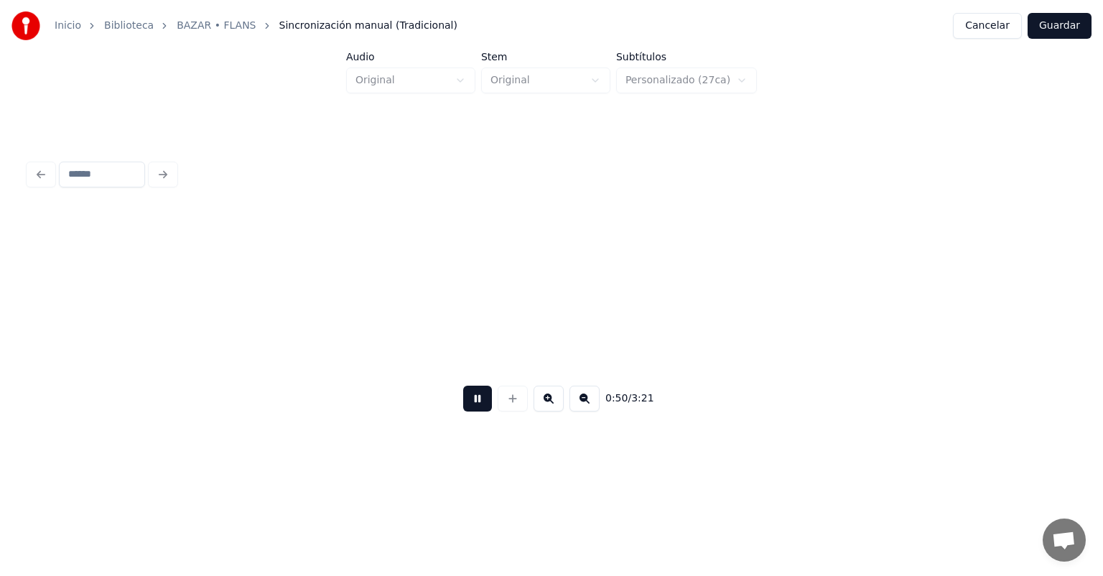
scroll to position [0, 7262]
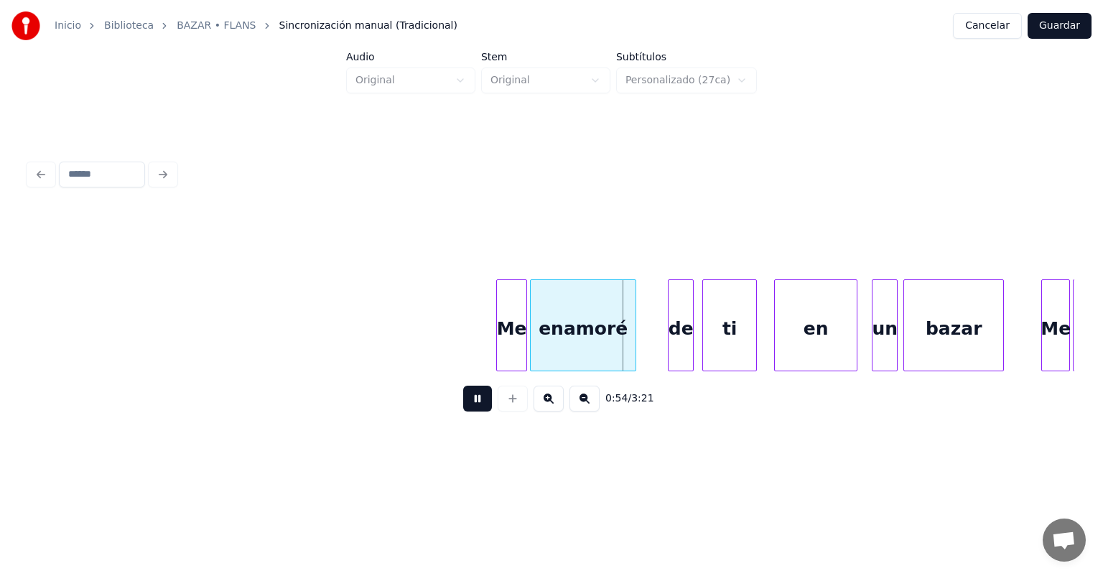
click at [500, 333] on div at bounding box center [499, 325] width 4 height 91
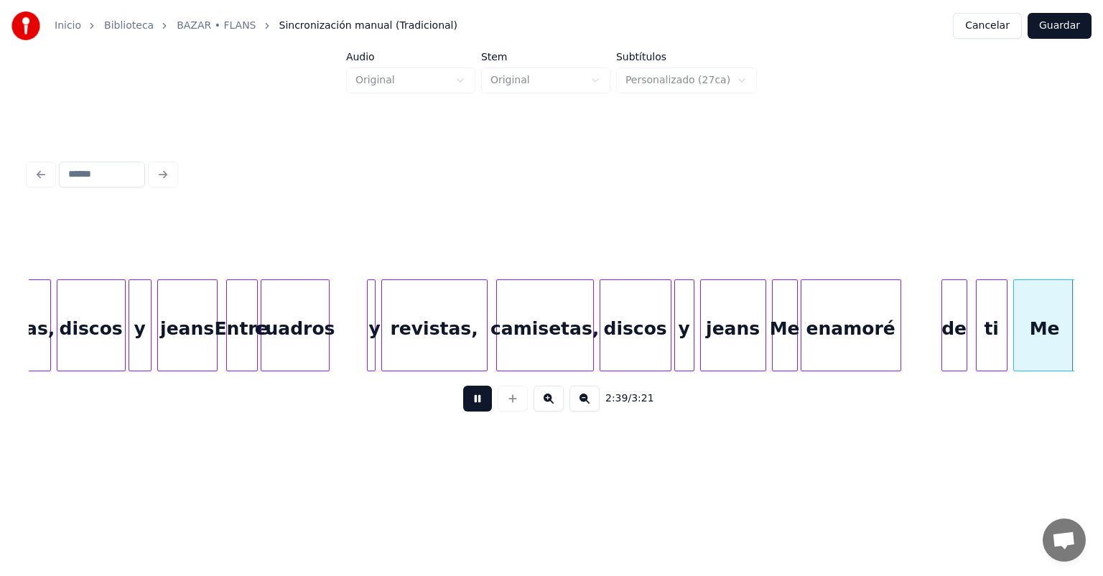
scroll to position [0, 22965]
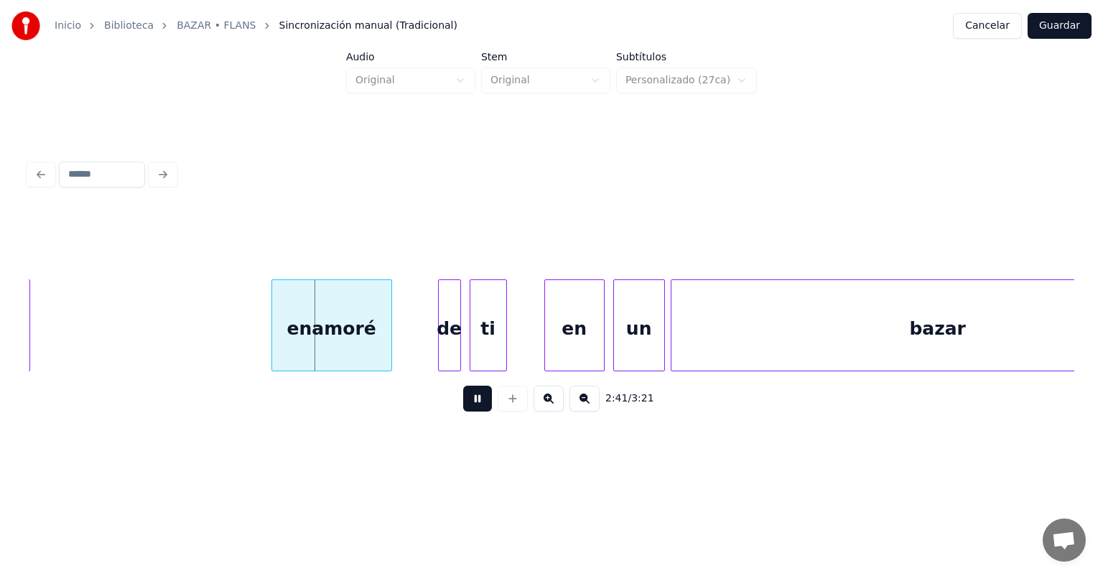
click at [468, 406] on button at bounding box center [477, 399] width 29 height 26
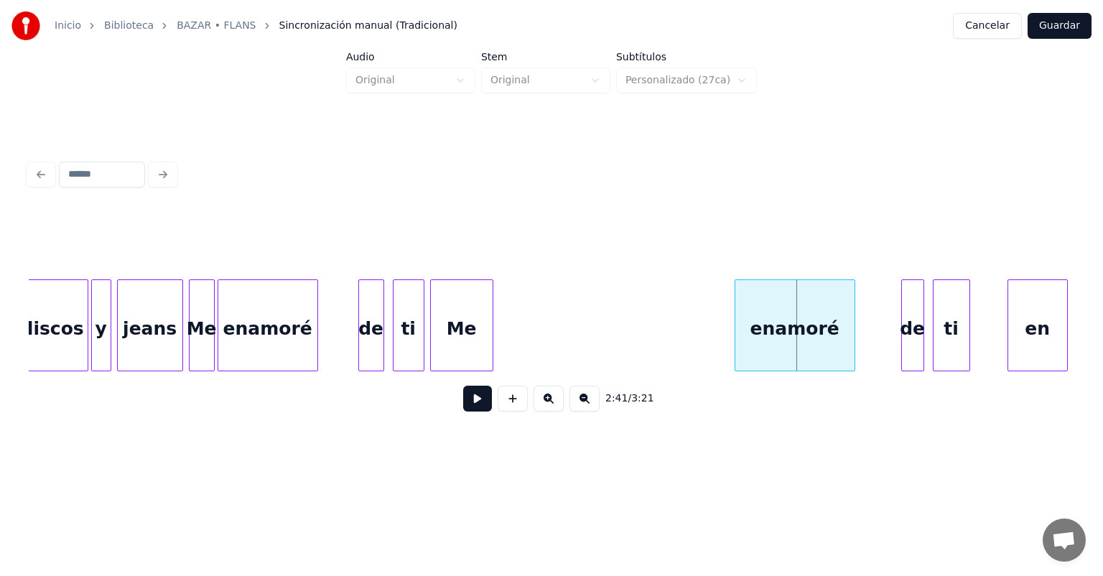
scroll to position [0, 22477]
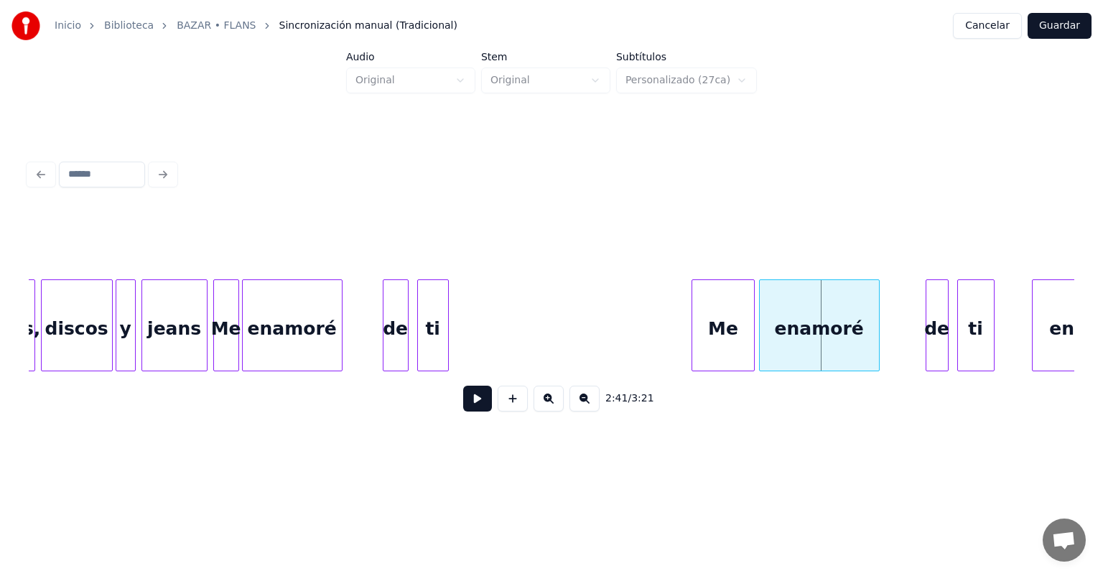
click at [737, 357] on div "Me" at bounding box center [723, 329] width 62 height 98
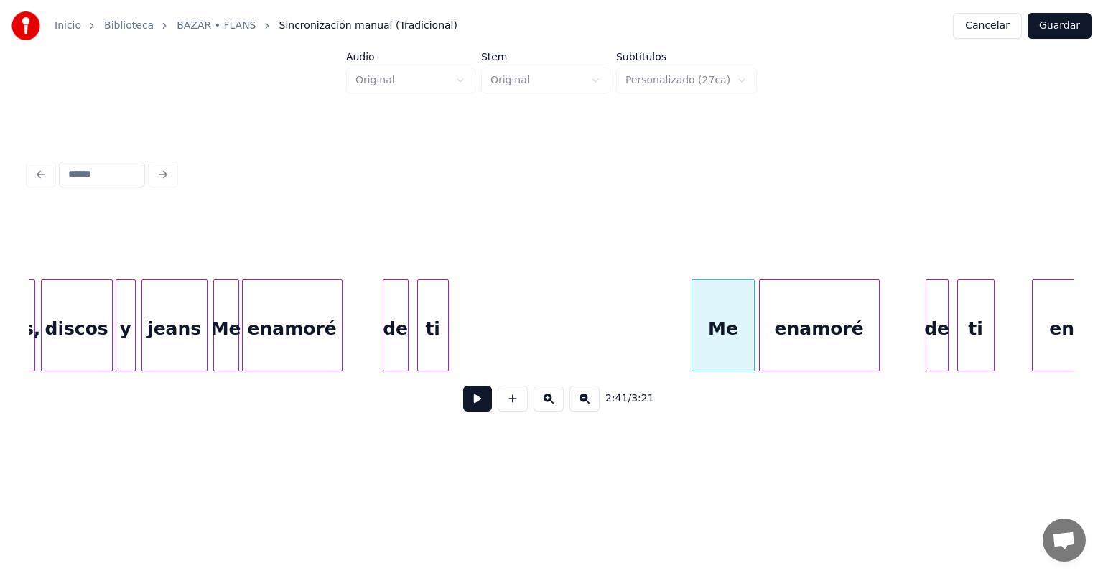
click at [474, 412] on button at bounding box center [477, 399] width 29 height 26
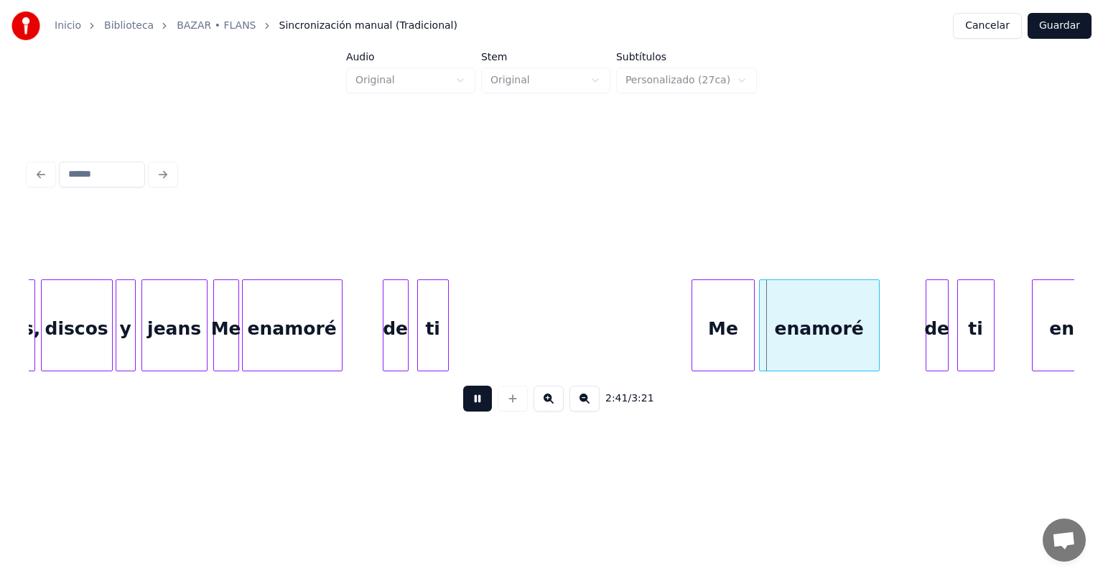
click at [474, 412] on button at bounding box center [477, 399] width 29 height 26
click at [830, 315] on div "enamoré" at bounding box center [847, 329] width 119 height 98
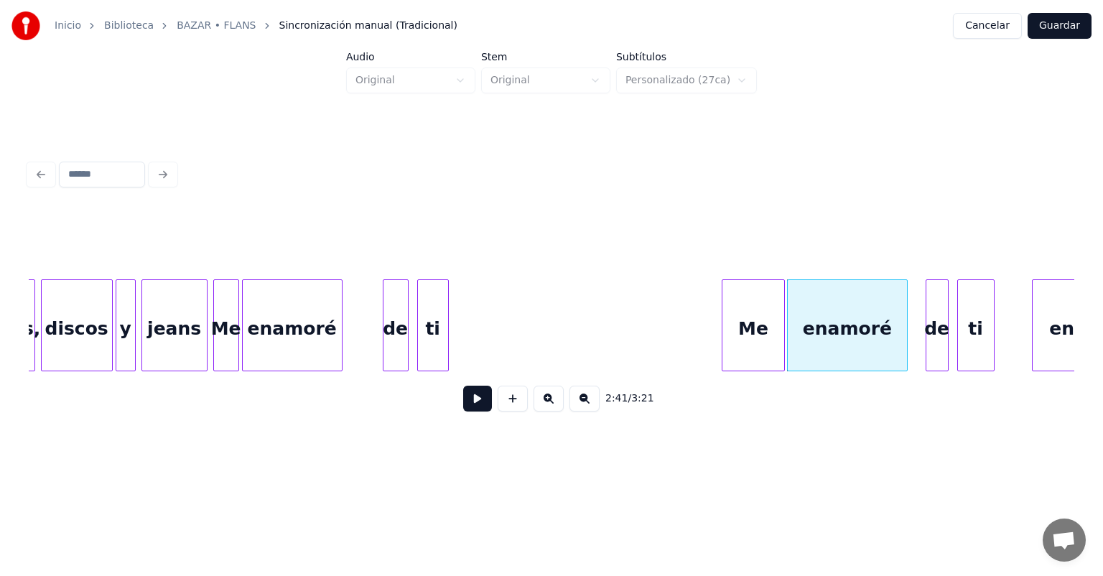
click at [773, 322] on div "Me" at bounding box center [754, 329] width 62 height 98
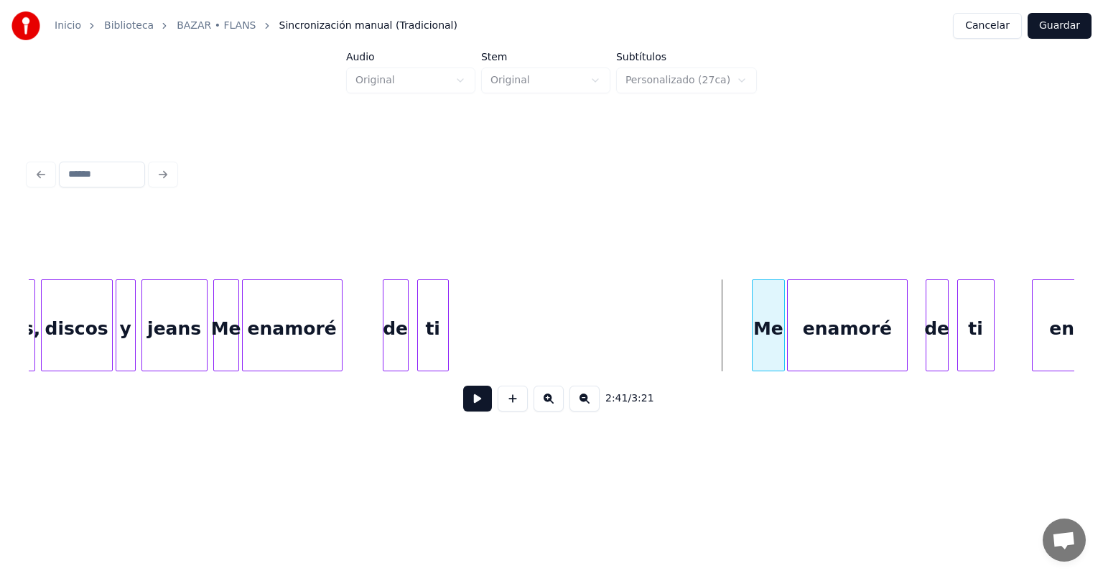
click at [754, 340] on div at bounding box center [755, 325] width 4 height 91
click at [470, 407] on button at bounding box center [477, 399] width 29 height 26
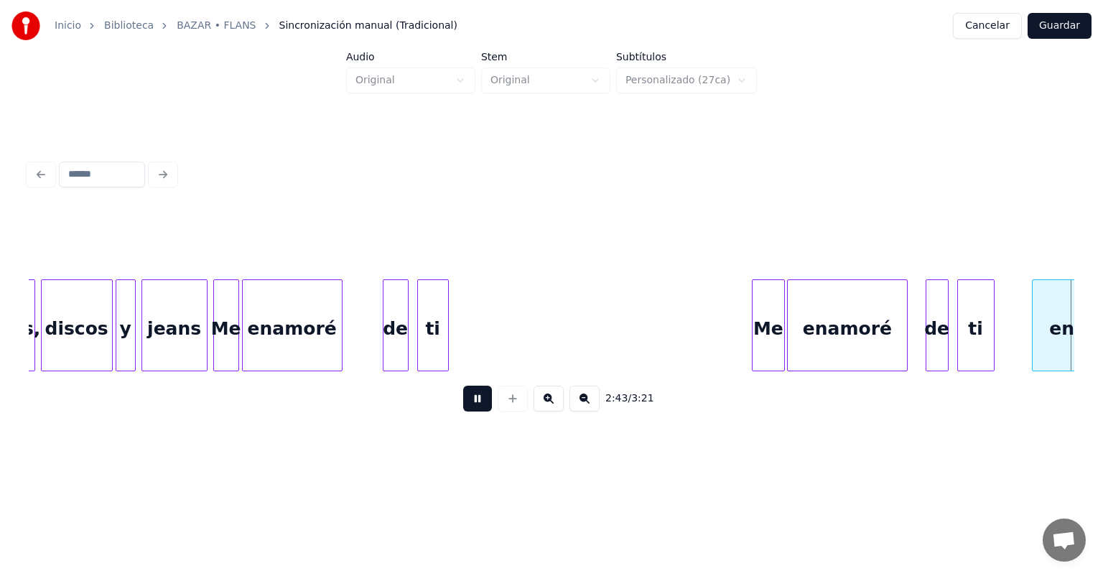
scroll to position [0, 23525]
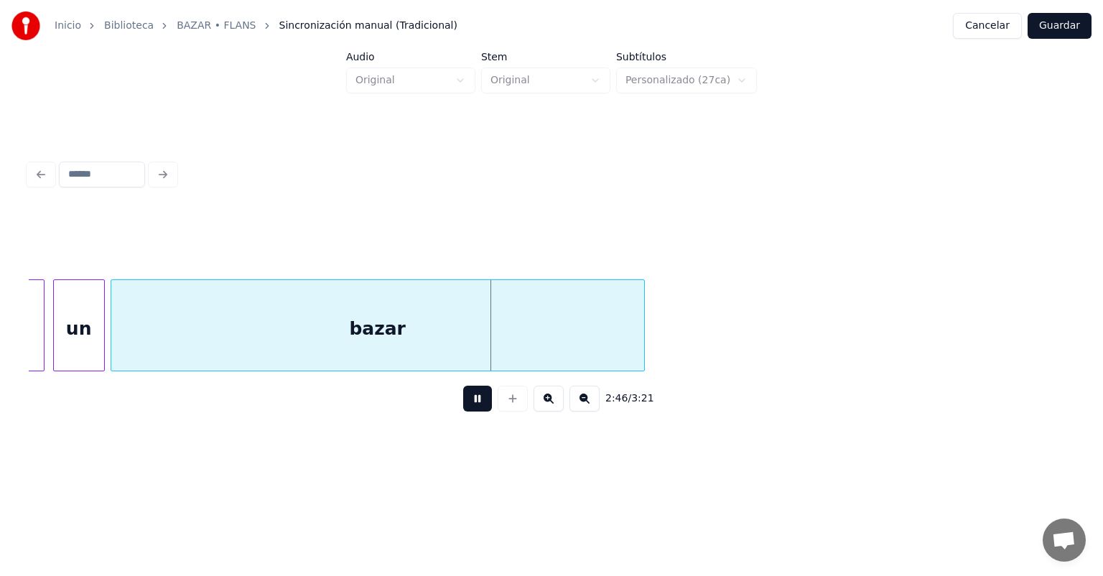
click at [467, 405] on button at bounding box center [477, 399] width 29 height 26
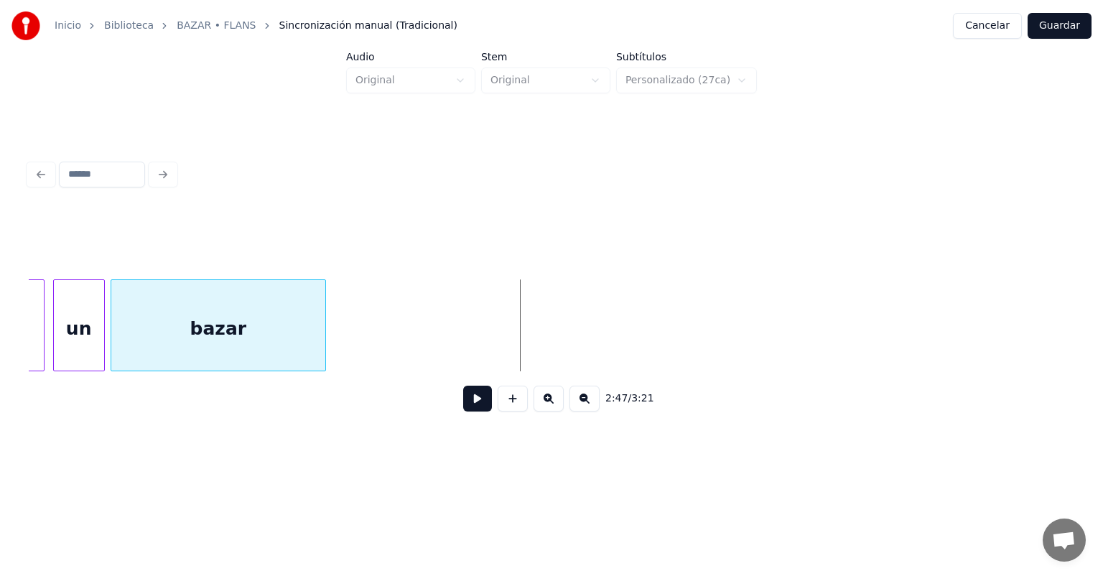
click at [321, 317] on div at bounding box center [323, 325] width 4 height 91
click at [463, 395] on button at bounding box center [477, 399] width 29 height 26
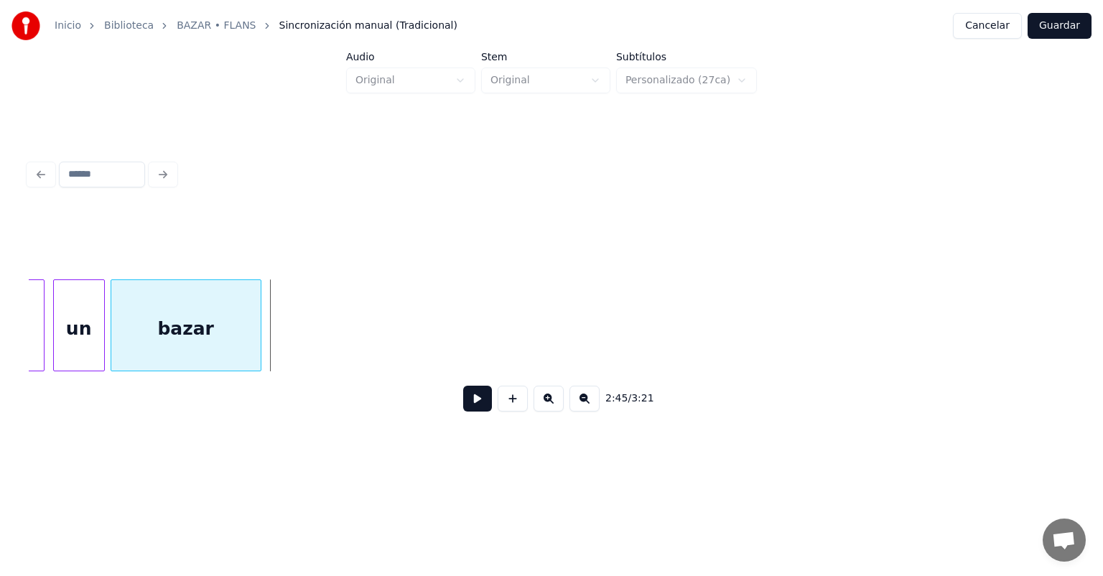
click at [259, 342] on div at bounding box center [258, 325] width 4 height 91
click at [468, 400] on button at bounding box center [477, 399] width 29 height 26
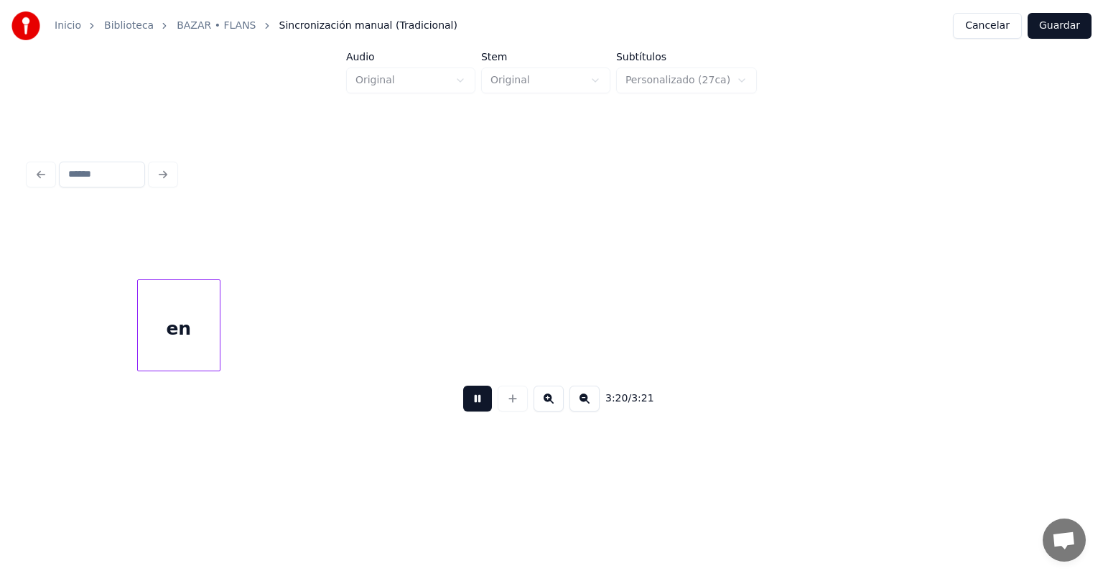
scroll to position [0, 27839]
click at [1058, 29] on button "Guardar" at bounding box center [1060, 26] width 64 height 26
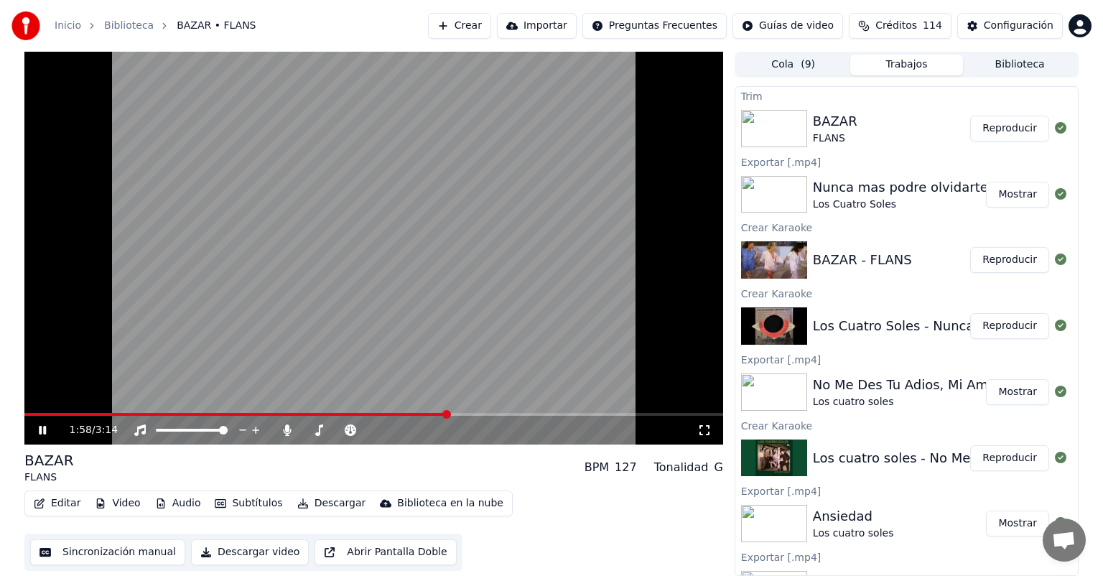
click at [448, 413] on span at bounding box center [373, 414] width 699 height 3
click at [284, 429] on icon at bounding box center [287, 430] width 14 height 11
click at [325, 425] on icon at bounding box center [319, 430] width 14 height 11
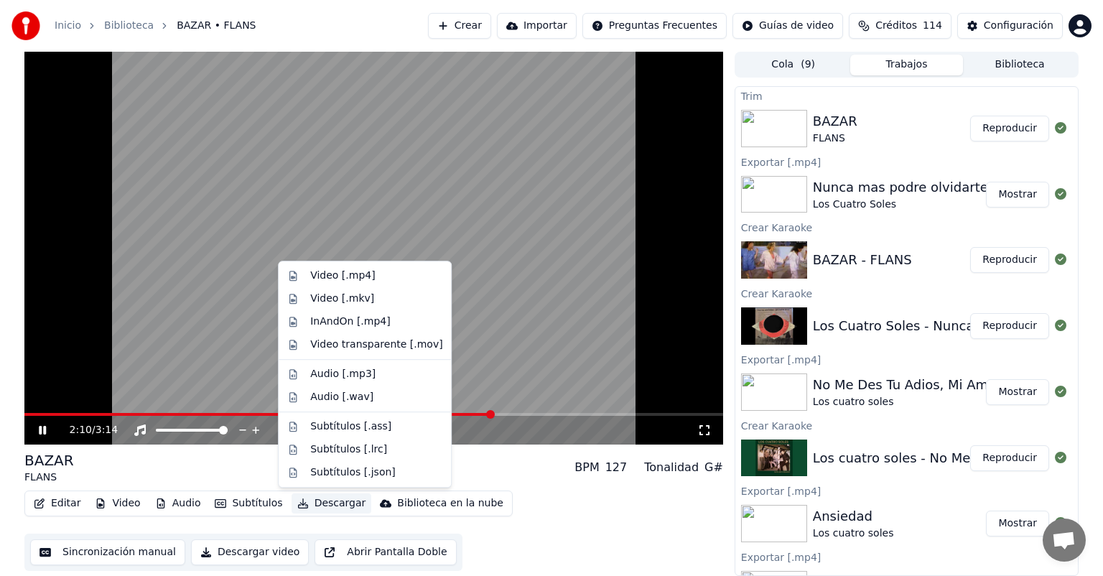
click at [310, 502] on button "Descargar" at bounding box center [332, 503] width 80 height 20
click at [345, 279] on div "Video [.mp4]" at bounding box center [342, 276] width 65 height 14
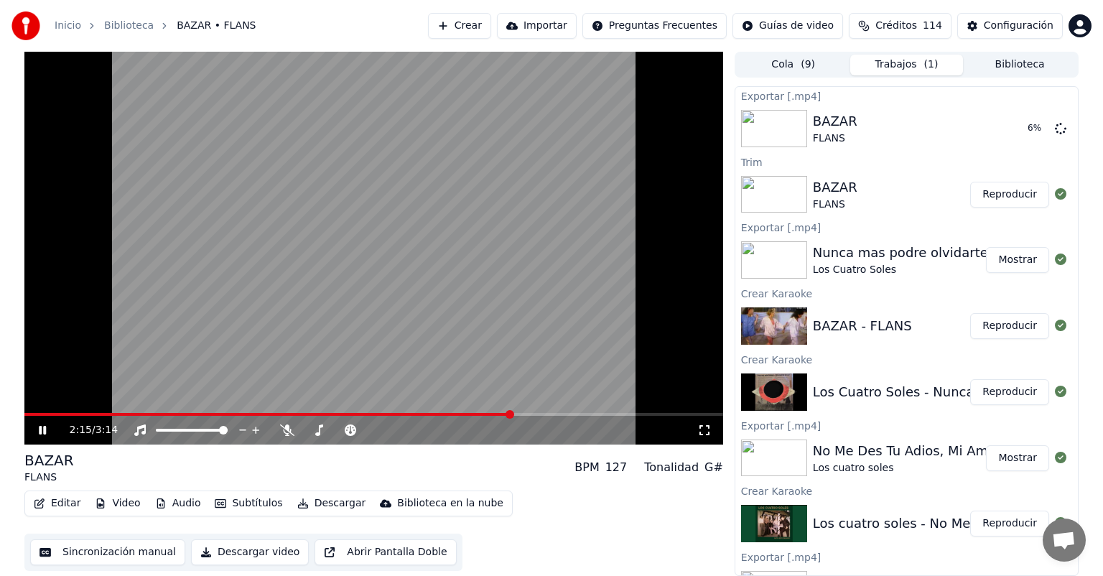
click at [42, 425] on icon at bounding box center [53, 430] width 34 height 11
